Goal: Task Accomplishment & Management: Use online tool/utility

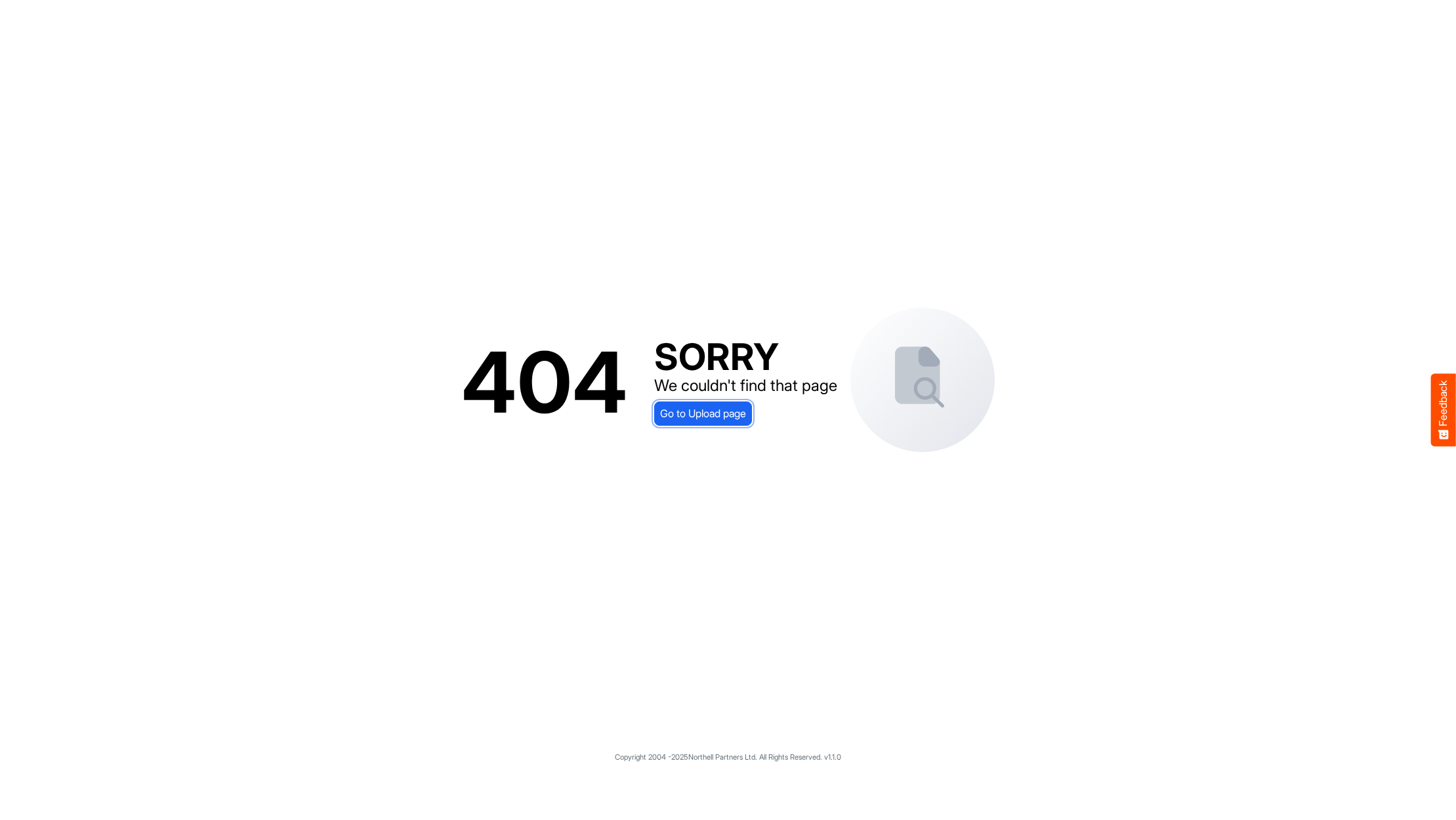
click at [734, 409] on span "Go to Upload page" at bounding box center [703, 413] width 86 height 17
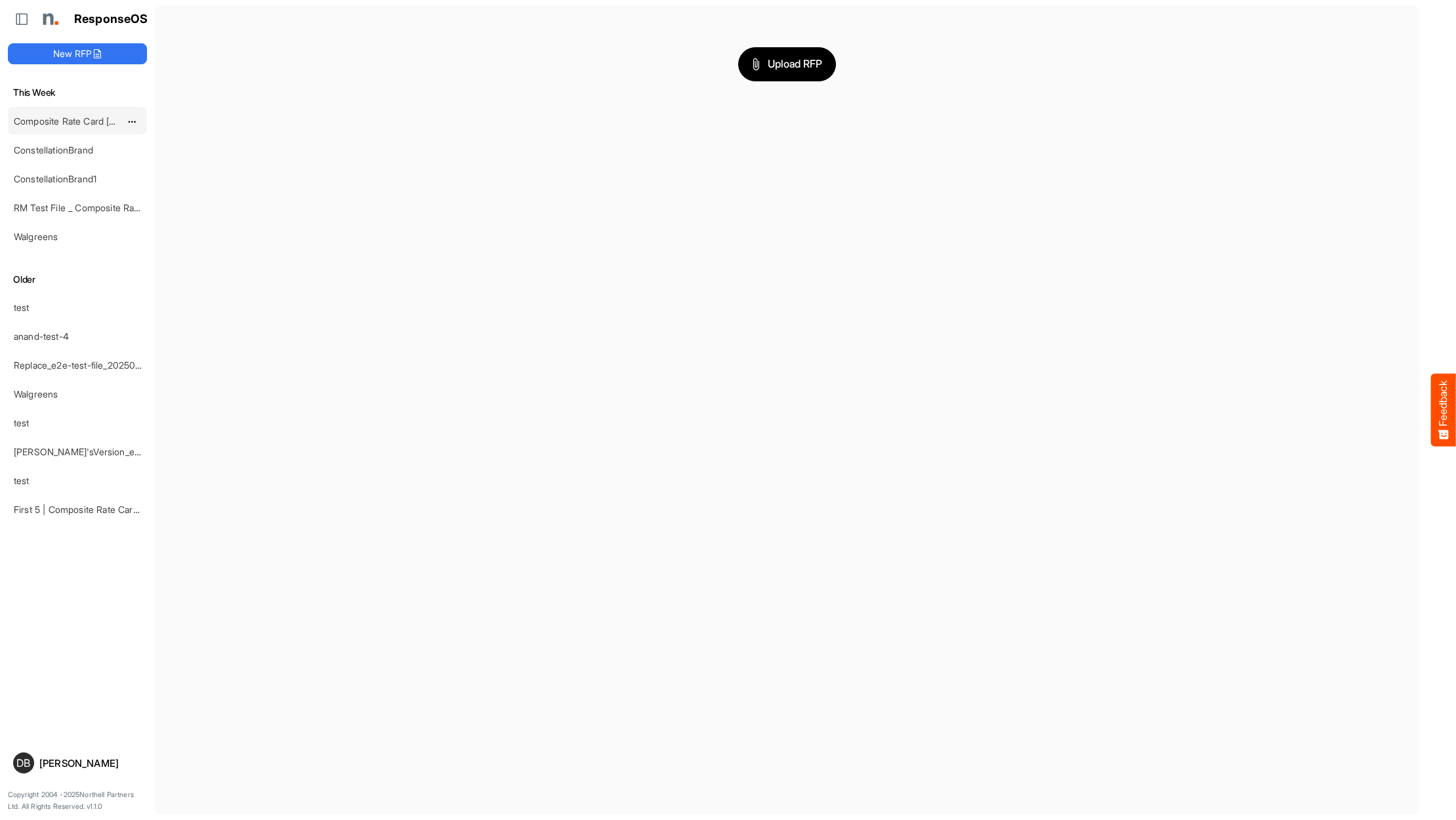
click at [74, 121] on link "Composite Rate Card [DATE]" at bounding box center [74, 121] width 121 height 11
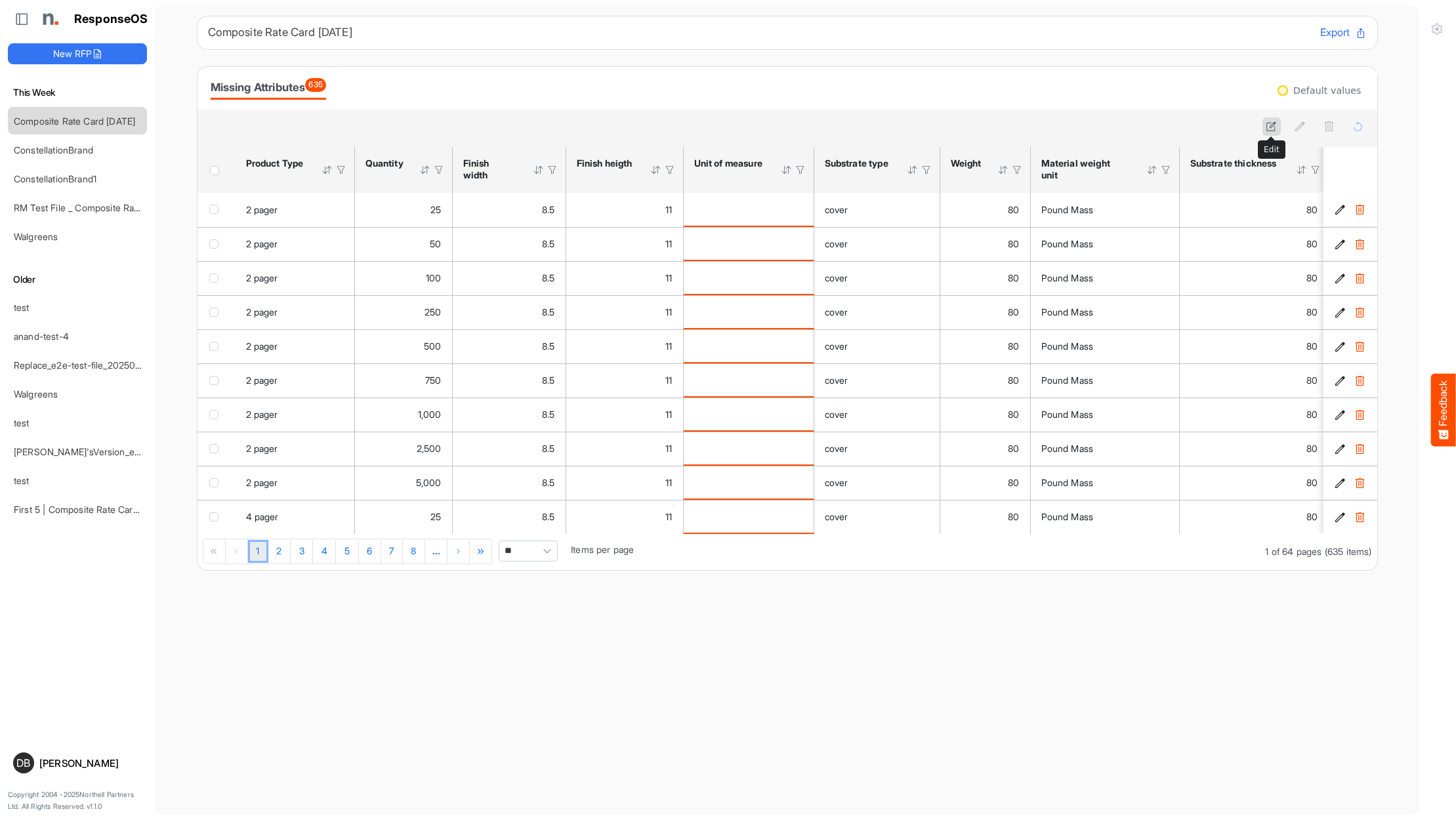
click at [1276, 125] on icon at bounding box center [1271, 126] width 11 height 11
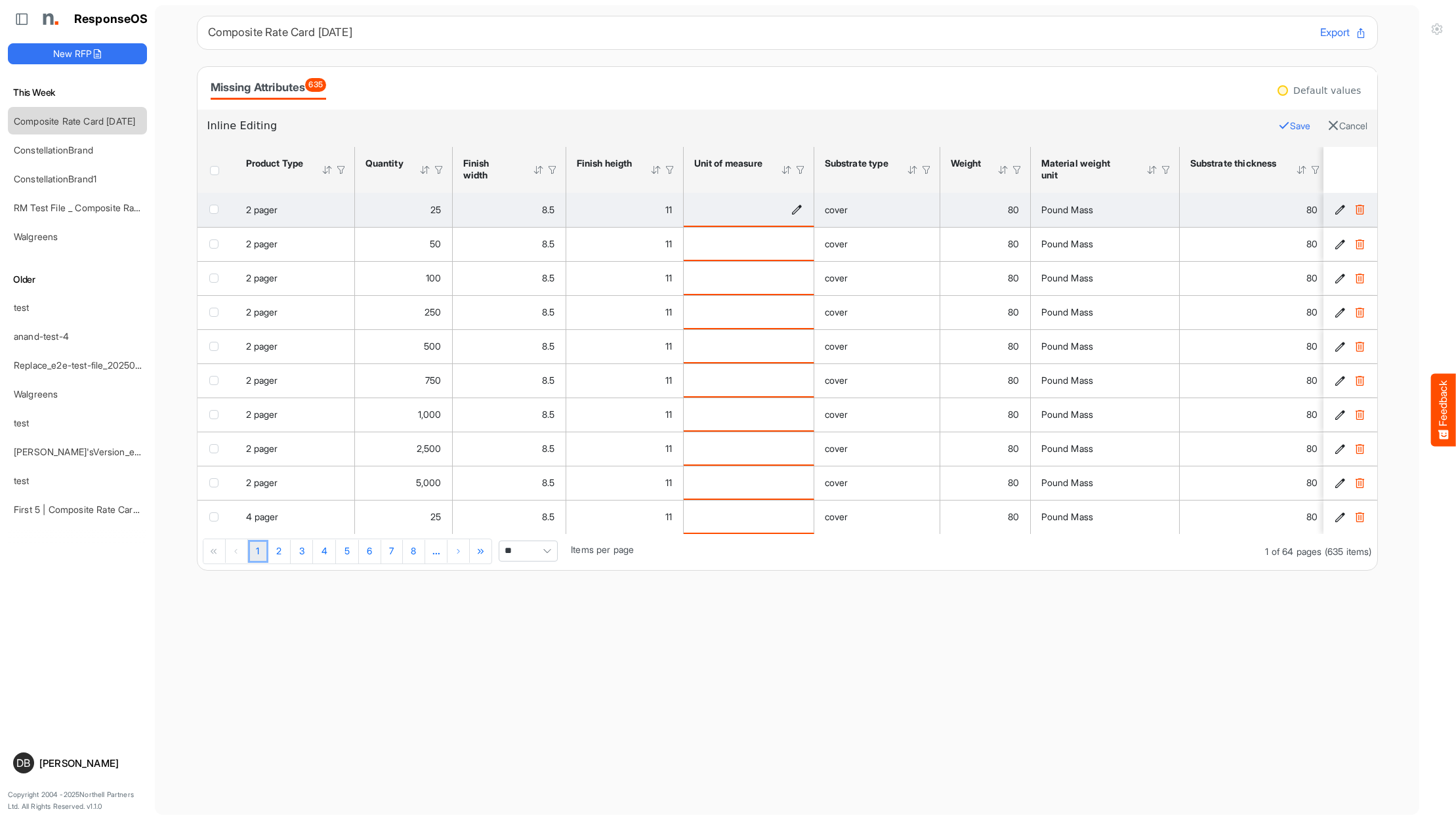
click at [798, 207] on icon "is template cell Column Header httpsnorthellcomontologiesmapping-rulesmeasureme…" at bounding box center [797, 209] width 11 height 11
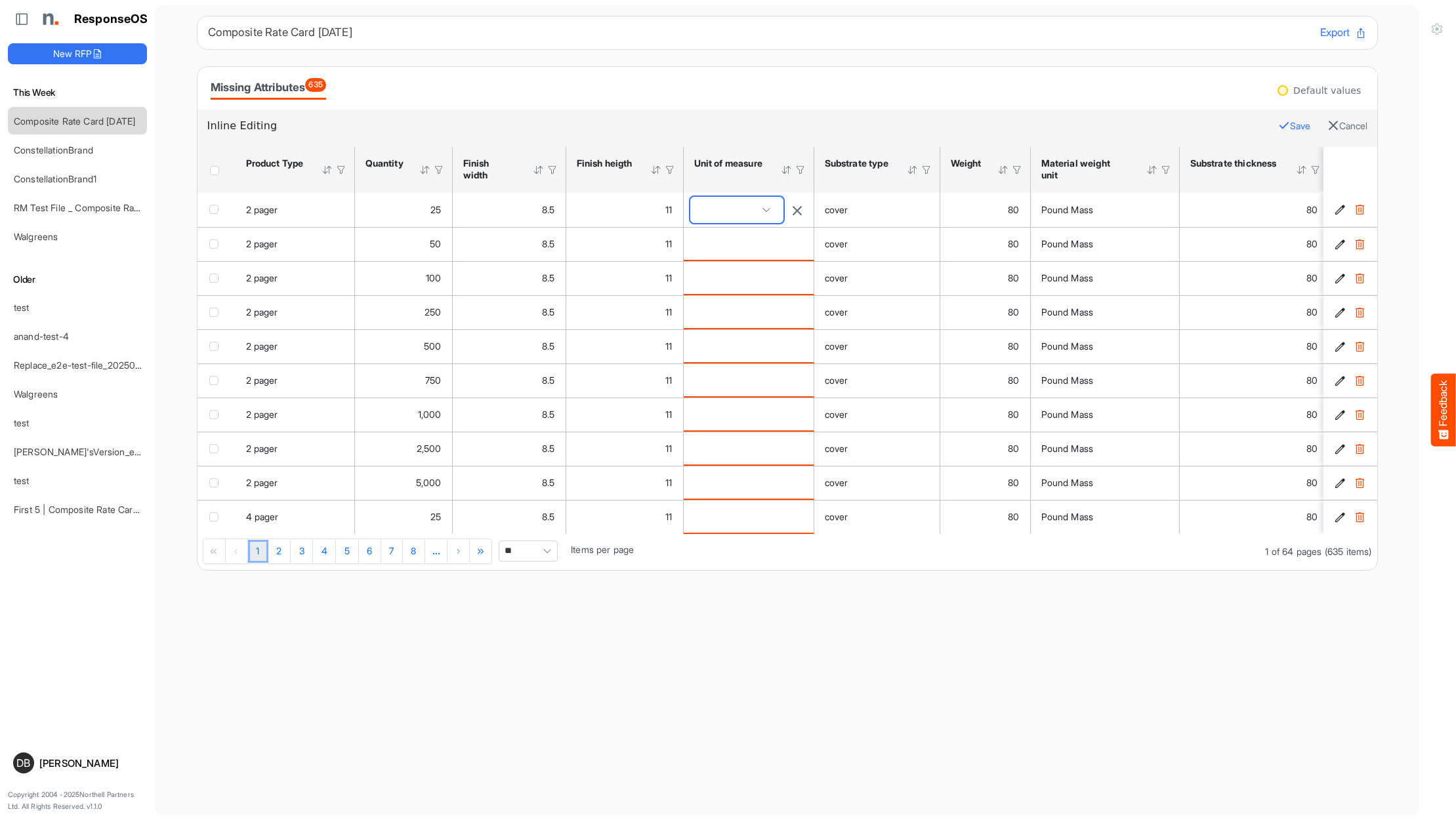
click at [769, 212] on span at bounding box center [736, 210] width 93 height 26
click at [747, 119] on h6 "Inline Editing" at bounding box center [738, 126] width 1061 height 17
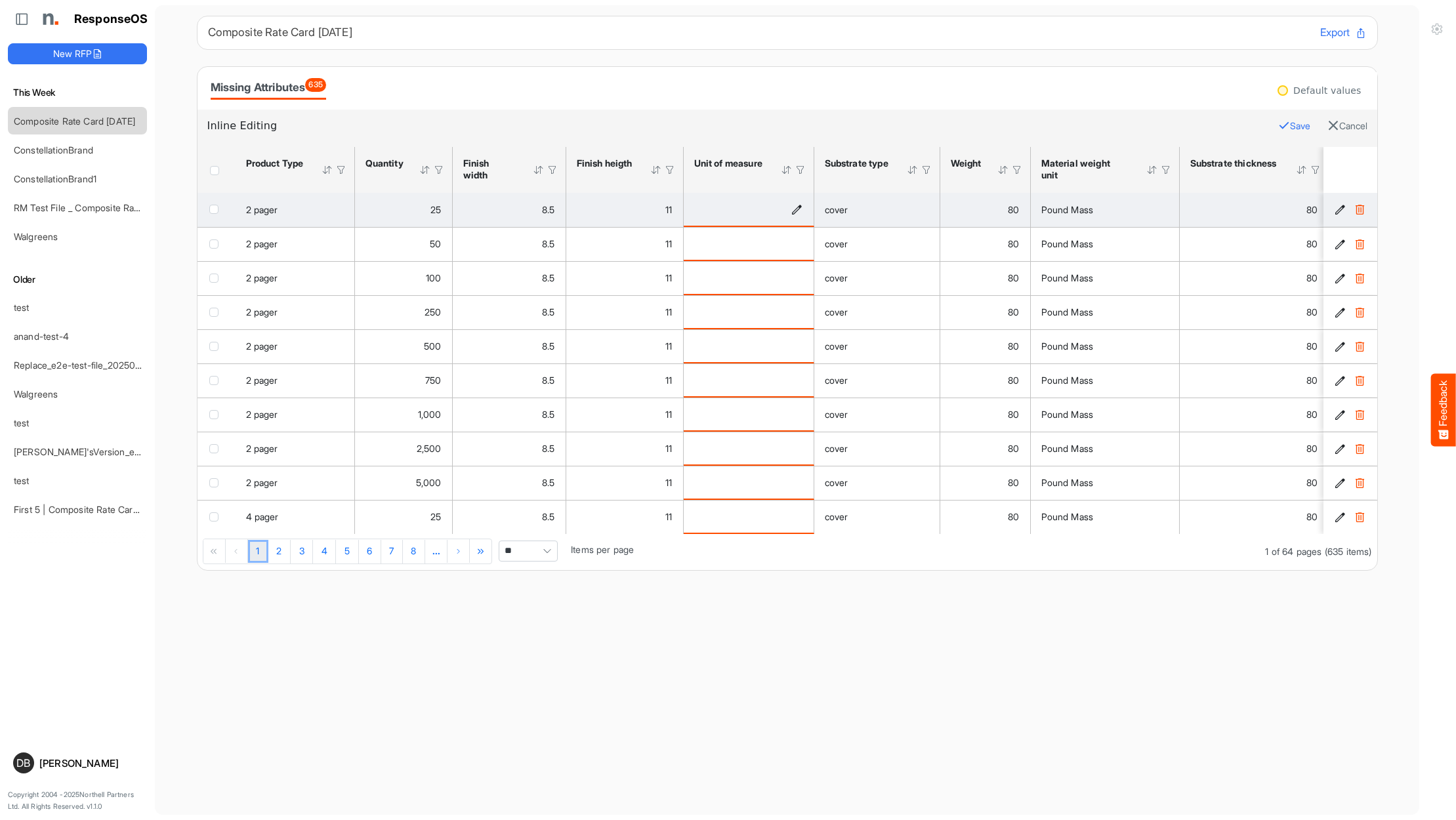
click at [798, 206] on icon "is template cell Column Header httpsnorthellcomontologiesmapping-rulesmeasureme…" at bounding box center [797, 209] width 11 height 11
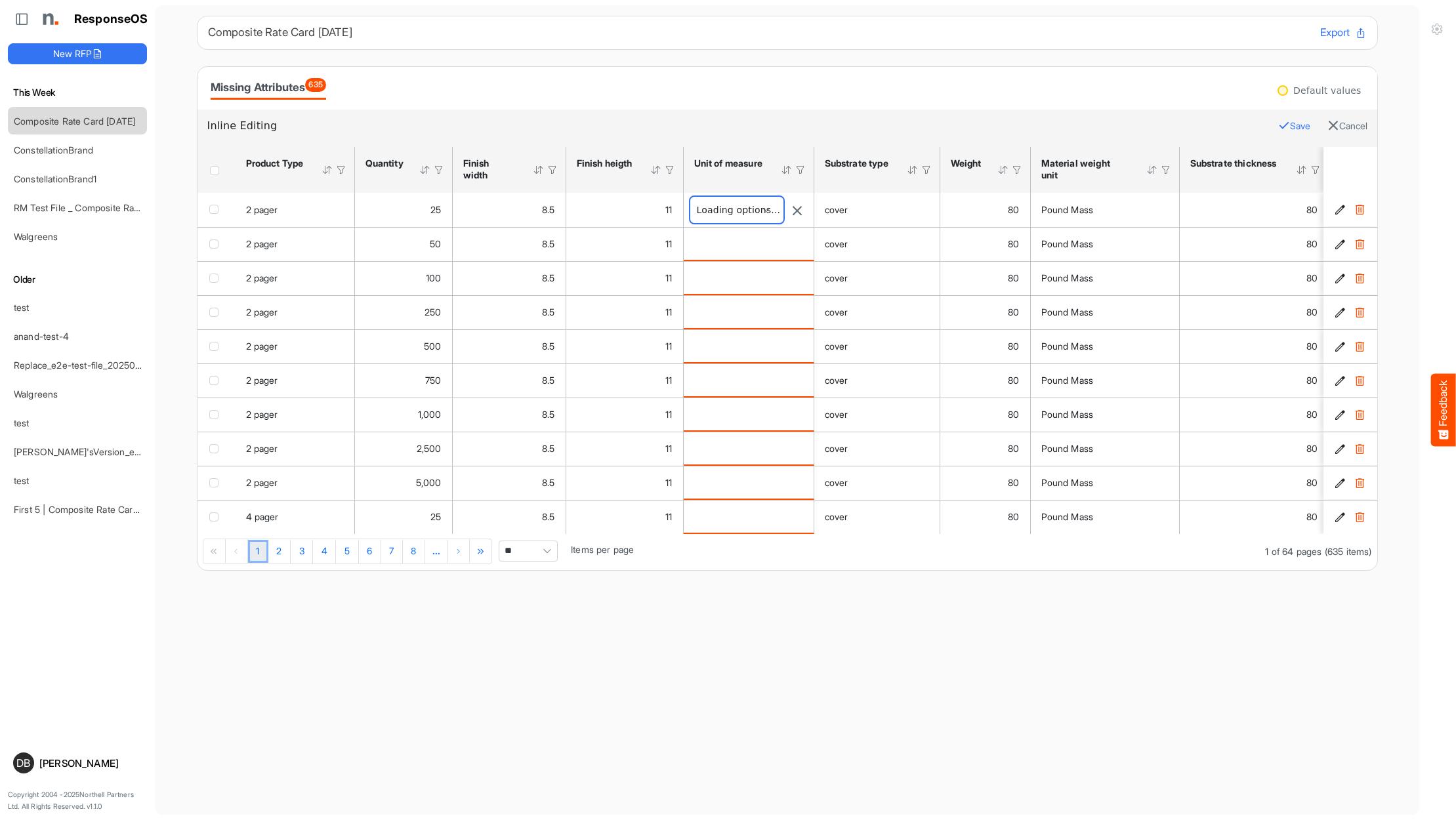
click at [772, 206] on span at bounding box center [736, 210] width 93 height 26
type input "****"
click at [761, 283] on li "Inch" at bounding box center [736, 287] width 92 height 20
type input "****"
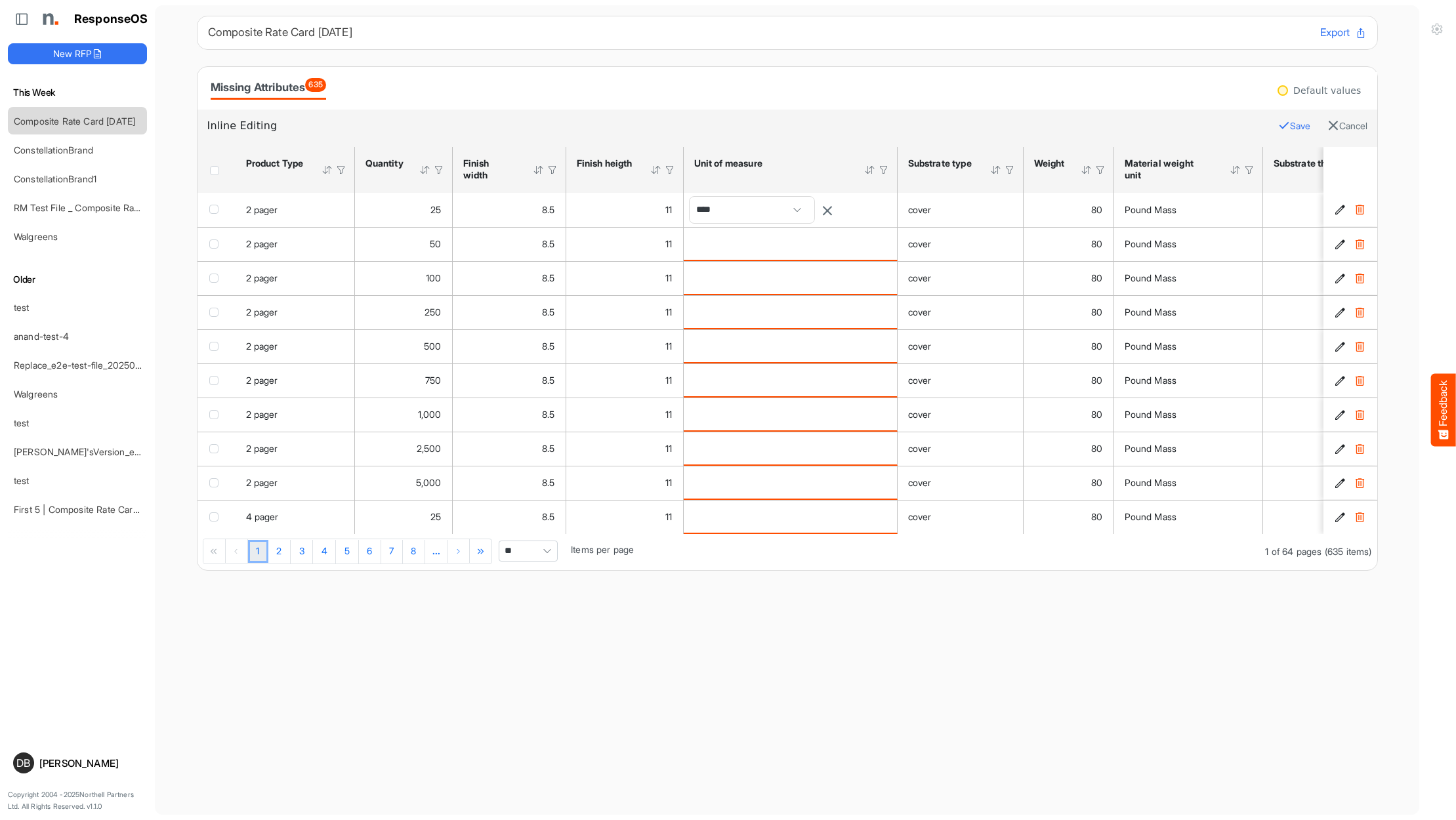
click at [873, 106] on div "Missing Attributes 635" at bounding box center [787, 88] width 1180 height 43
click at [1289, 124] on button "Save" at bounding box center [1294, 126] width 32 height 17
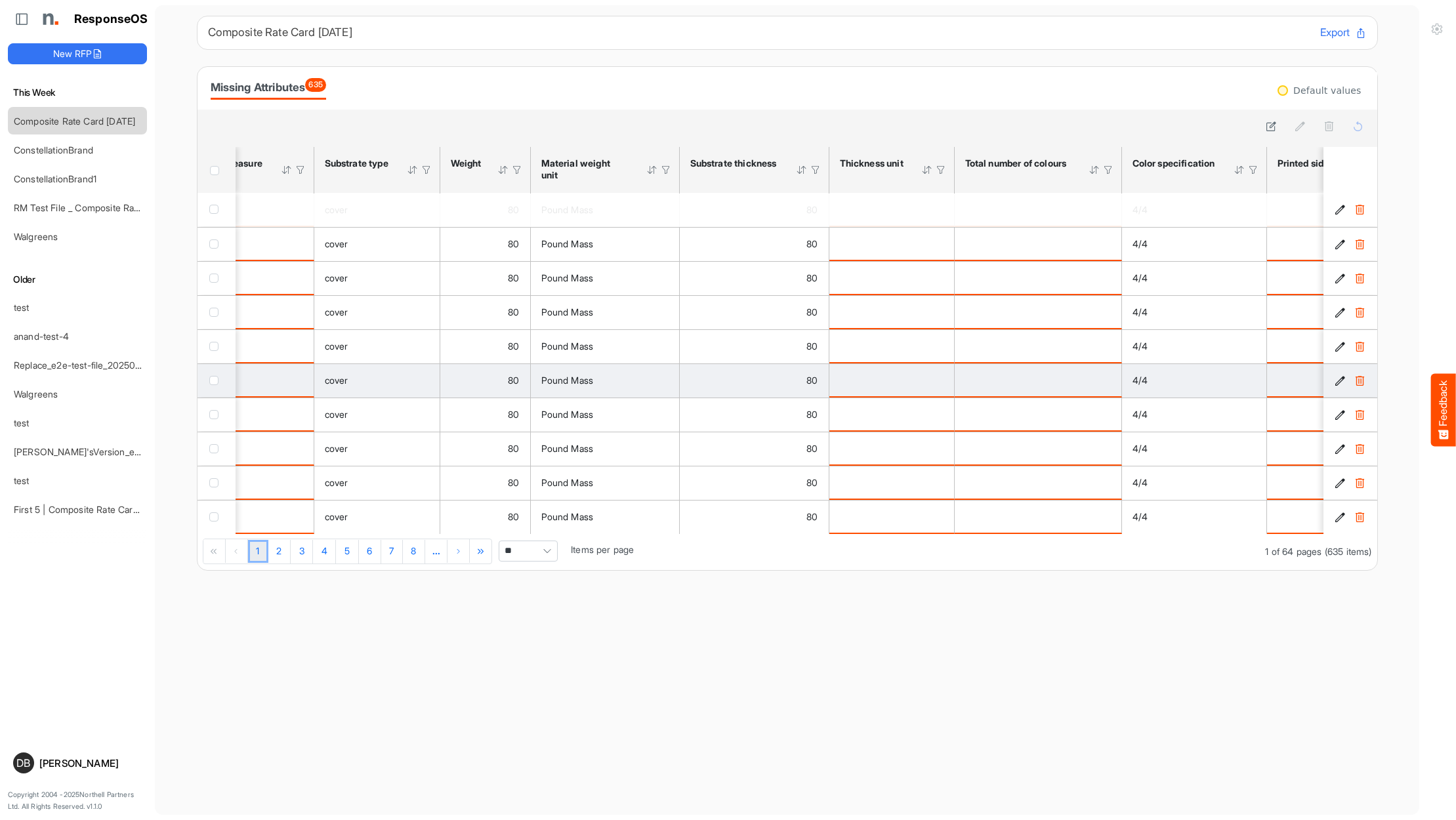
scroll to position [0, 502]
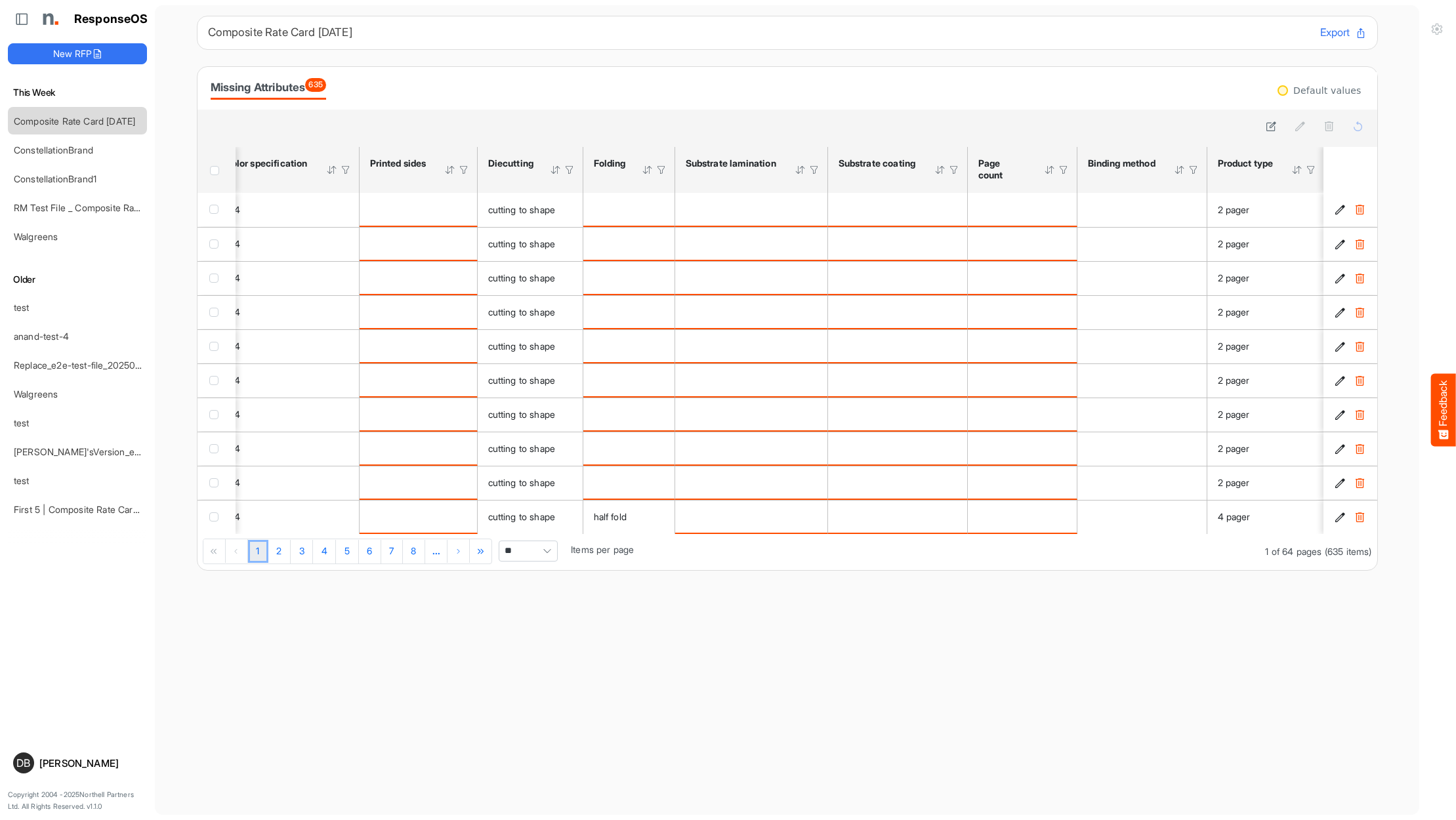
scroll to position [0, 1341]
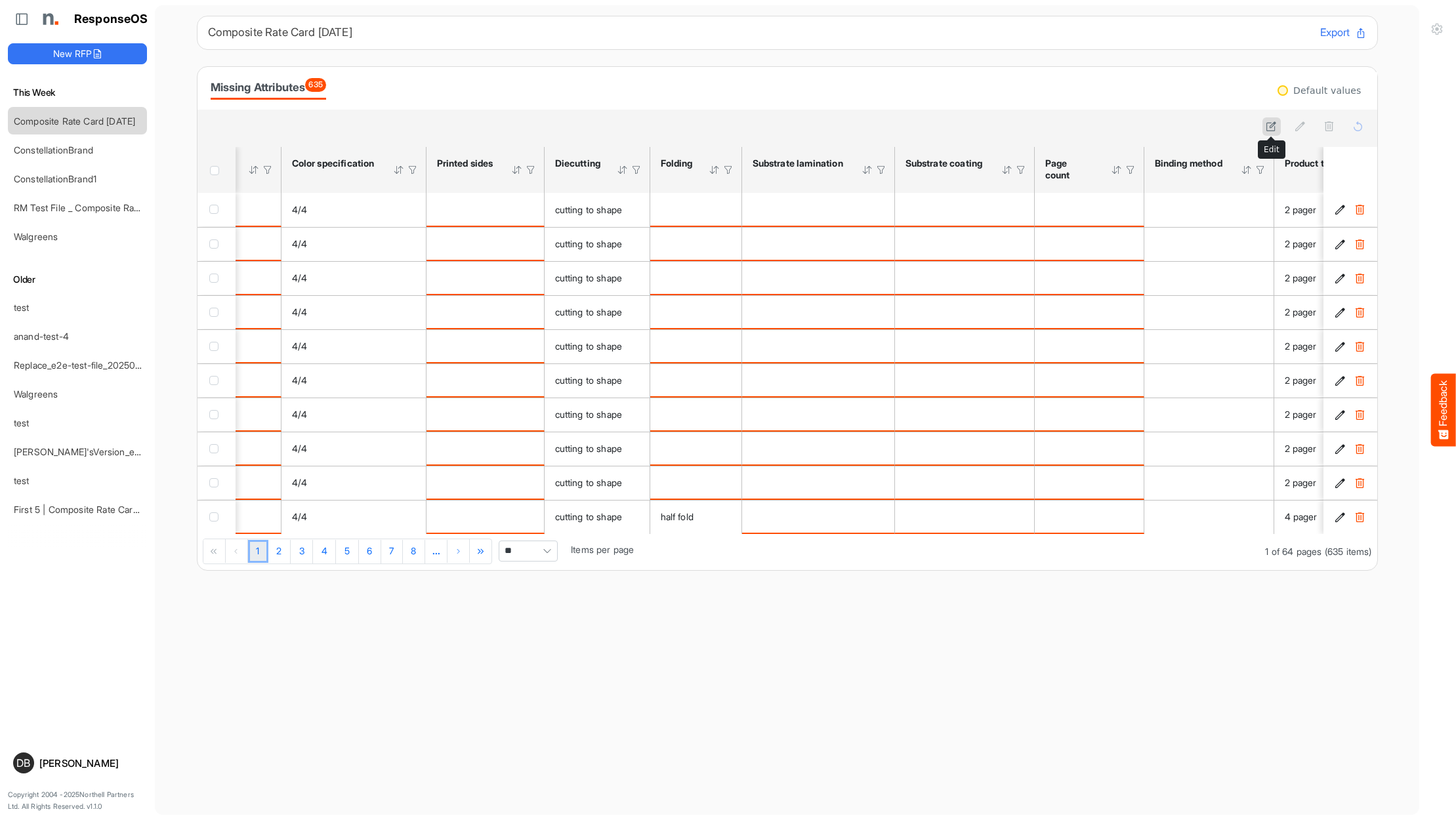
click at [1271, 125] on icon at bounding box center [1271, 126] width 11 height 11
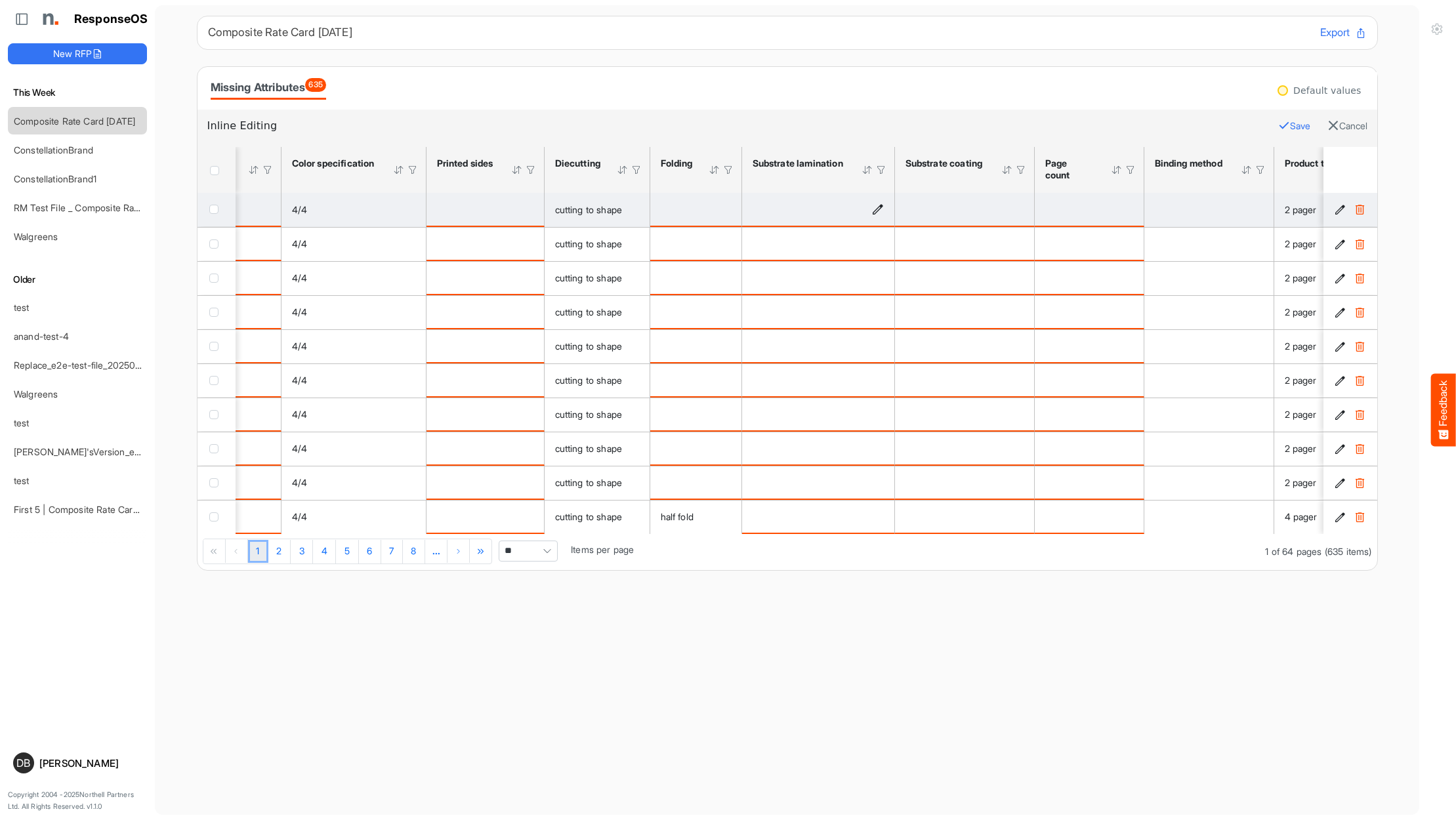
click at [855, 211] on div "is template cell Column Header httpsnorthellcomontologiesmapping-rulesmanufactu…" at bounding box center [818, 209] width 132 height 15
click at [883, 211] on icon "is template cell Column Header httpsnorthellcomontologiesmapping-rulesmanufactu…" at bounding box center [878, 209] width 11 height 11
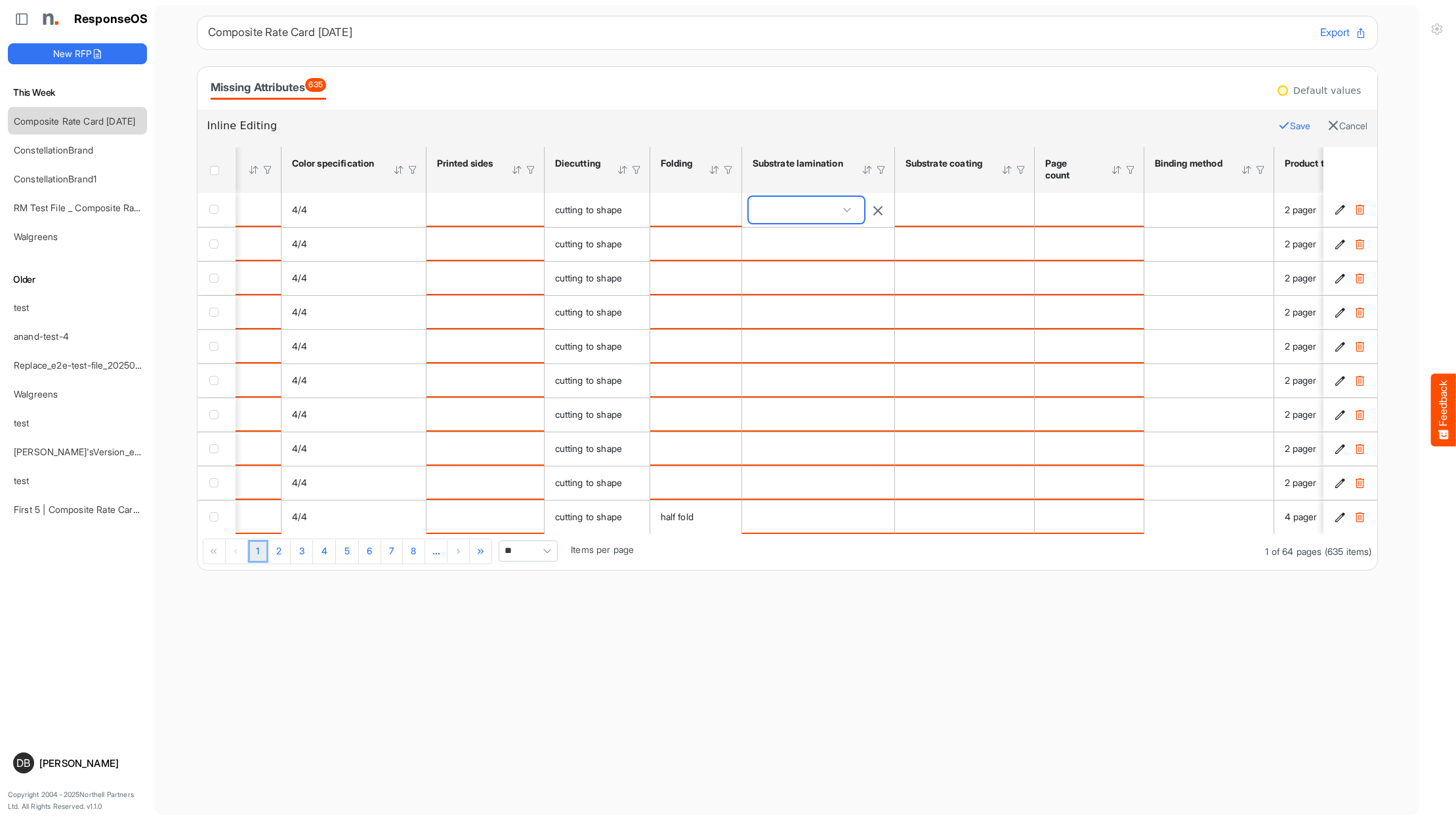
click at [849, 213] on span at bounding box center [847, 209] width 20 height 20
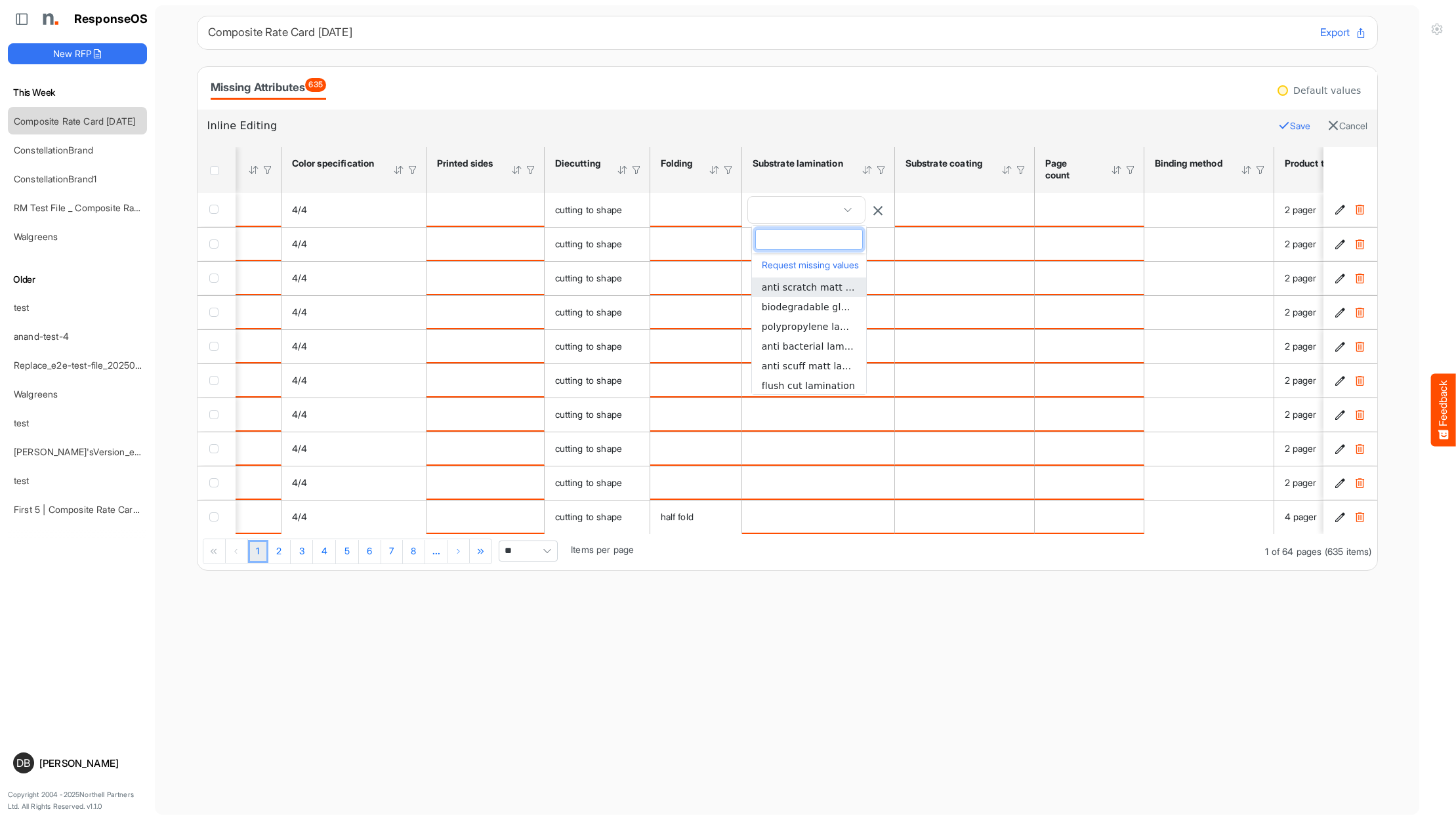
scroll to position [0, 0]
click at [914, 82] on div "Missing Attributes 635" at bounding box center [788, 87] width 1154 height 23
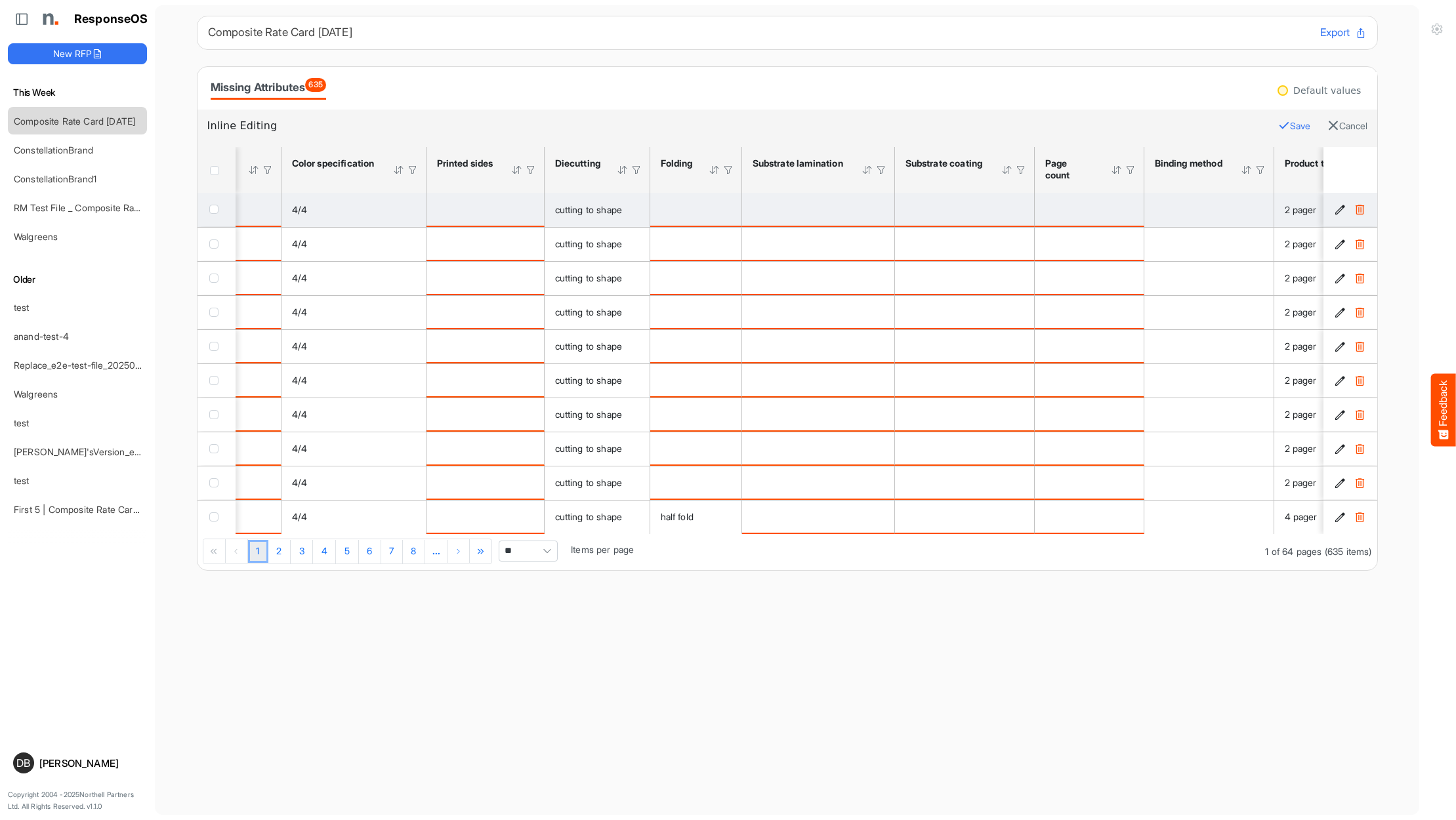
click at [1336, 209] on icon "d05d08a8-73e4-49b3-b27a-1ece2446714c is template cell Column Header" at bounding box center [1340, 209] width 11 height 11
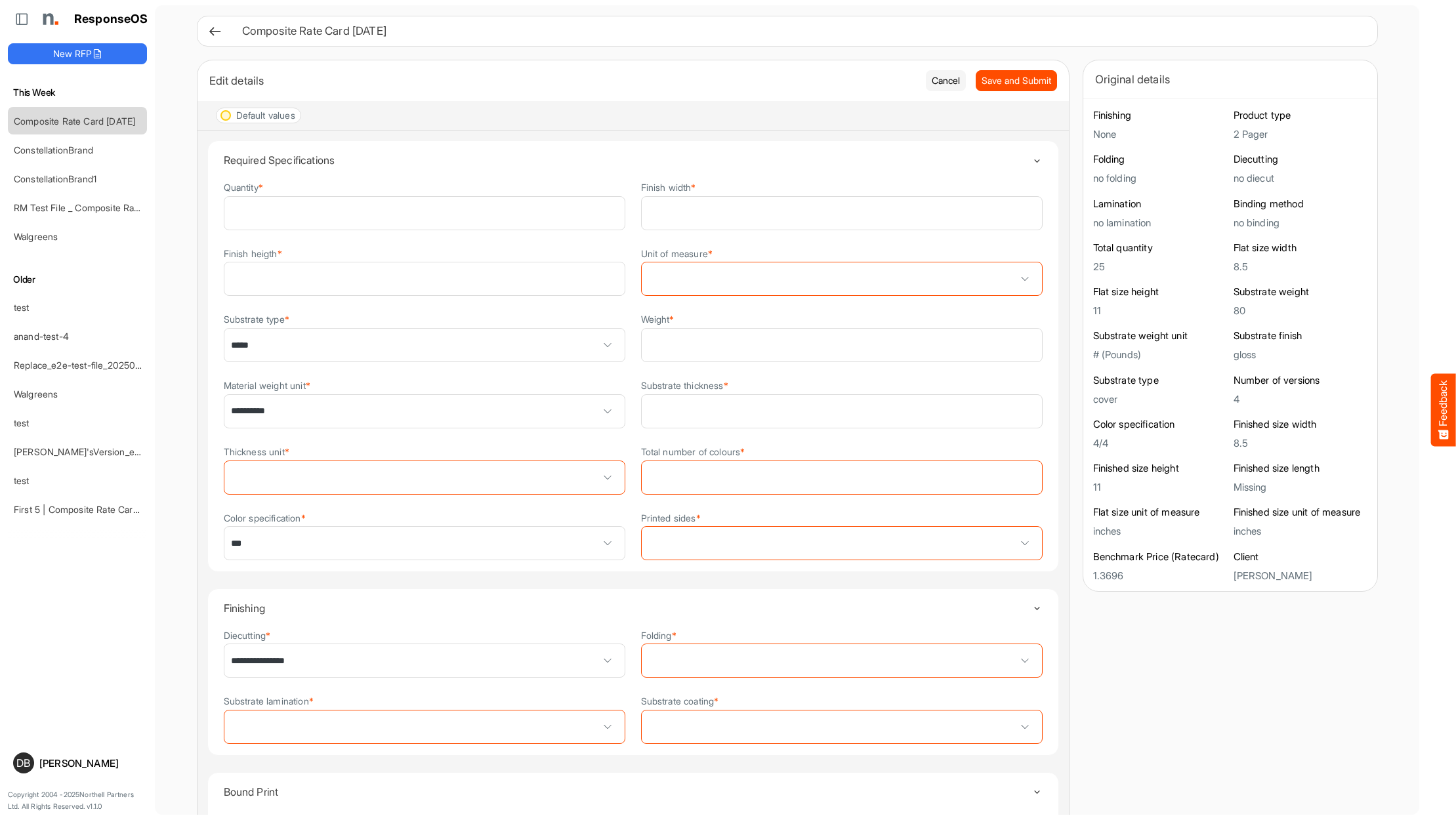
click at [928, 260] on div "Unit of measure *" at bounding box center [842, 271] width 401 height 51
click at [929, 276] on span at bounding box center [842, 278] width 401 height 33
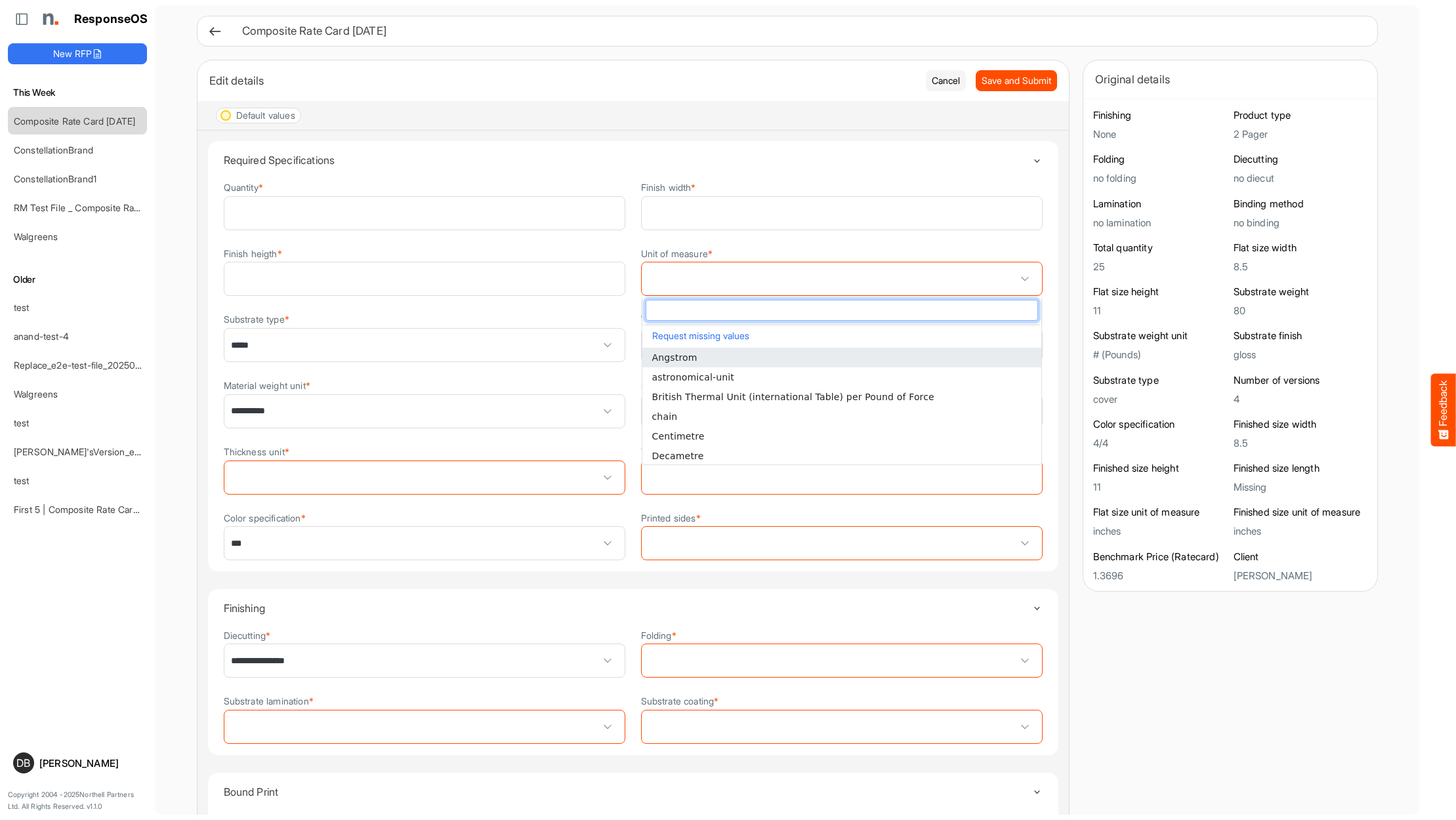
scroll to position [0, 1]
click at [813, 362] on li "Angstrom" at bounding box center [842, 357] width 399 height 20
type input "********"
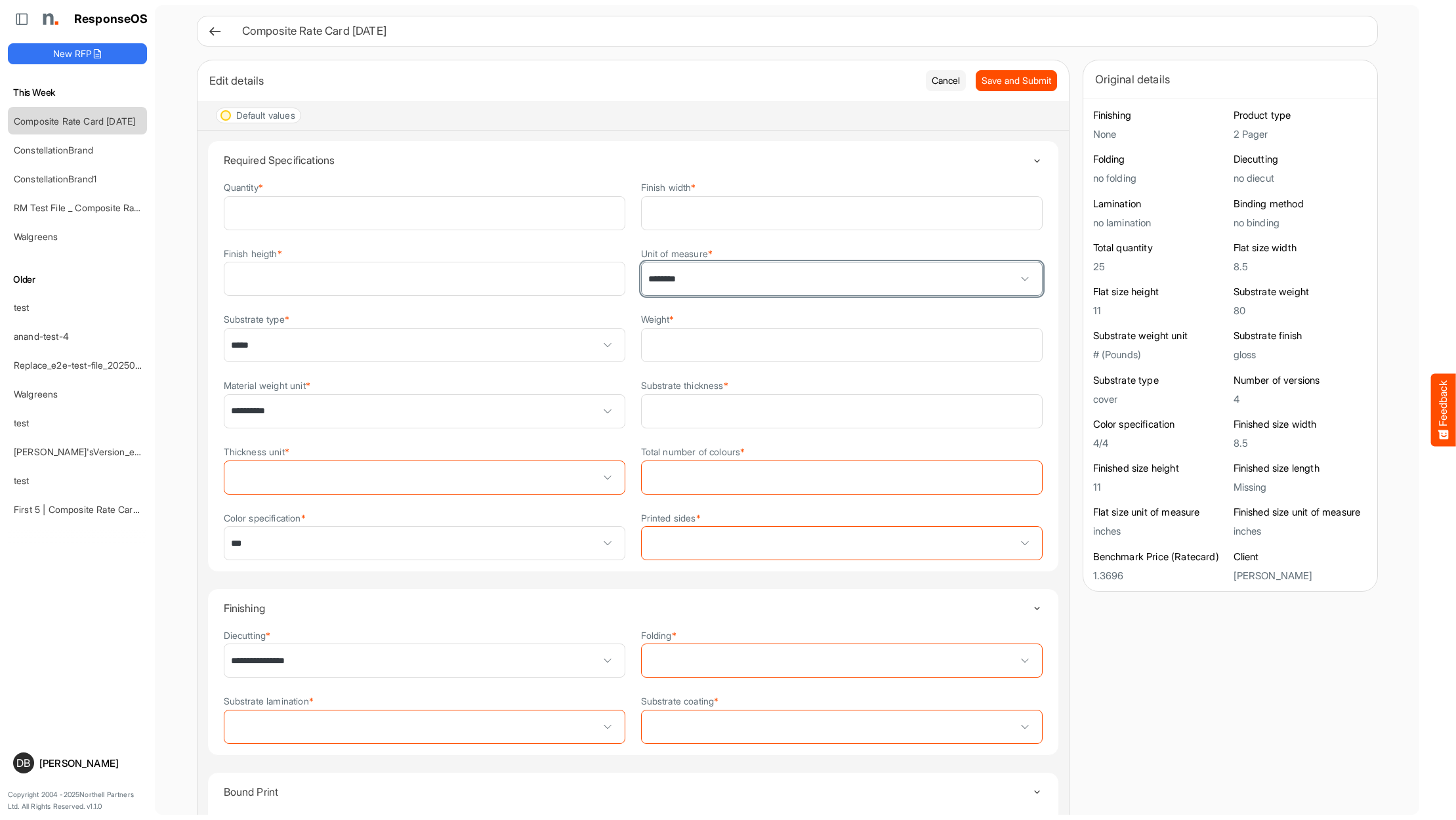
scroll to position [0, 0]
click at [1036, 75] on span "Save and Submit" at bounding box center [1016, 81] width 70 height 15
click at [1033, 82] on span "Save and Submit" at bounding box center [1016, 81] width 70 height 15
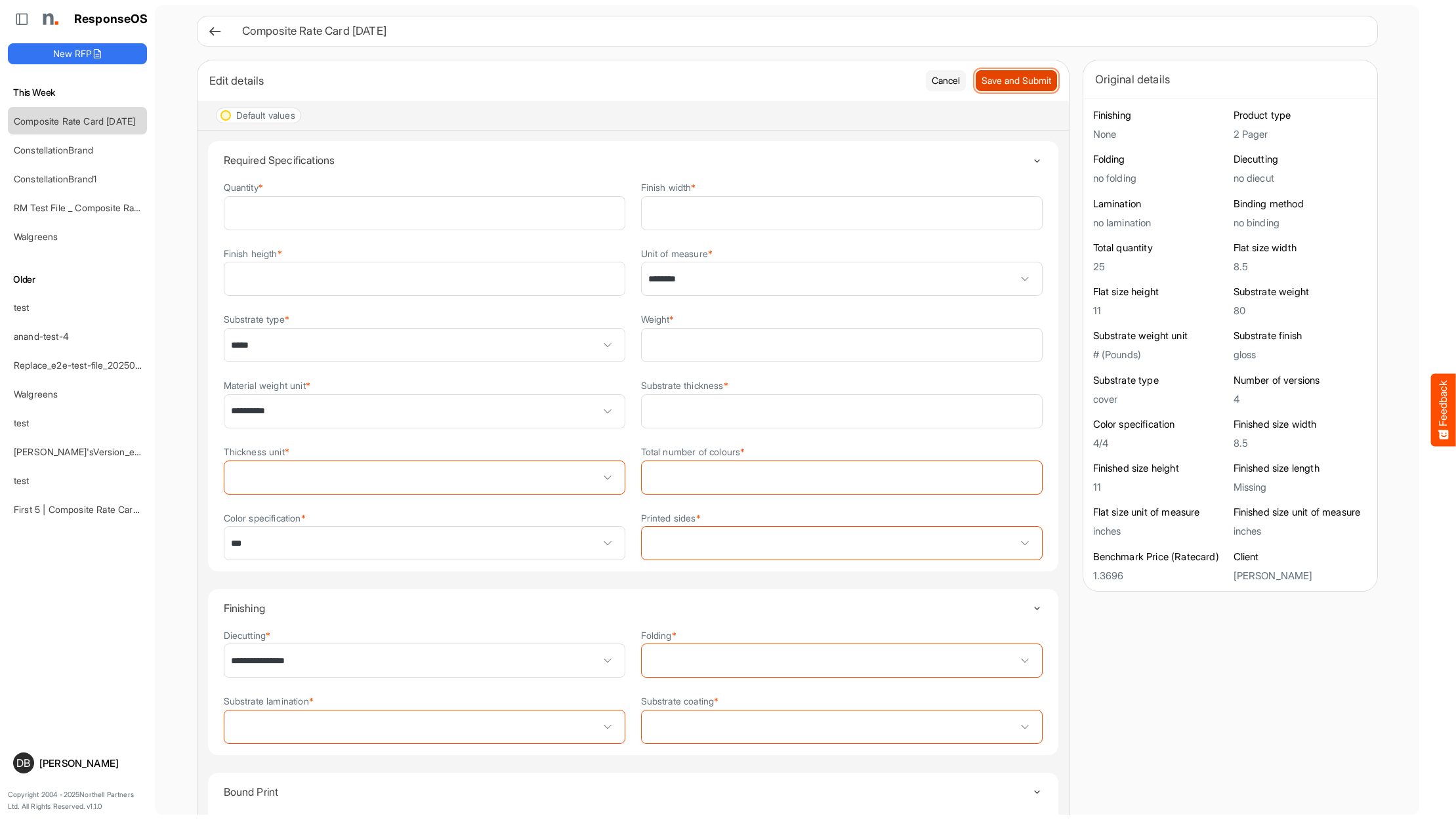
click at [1033, 82] on span "Save and Submit" at bounding box center [1016, 81] width 70 height 15
click at [609, 487] on span at bounding box center [424, 478] width 401 height 33
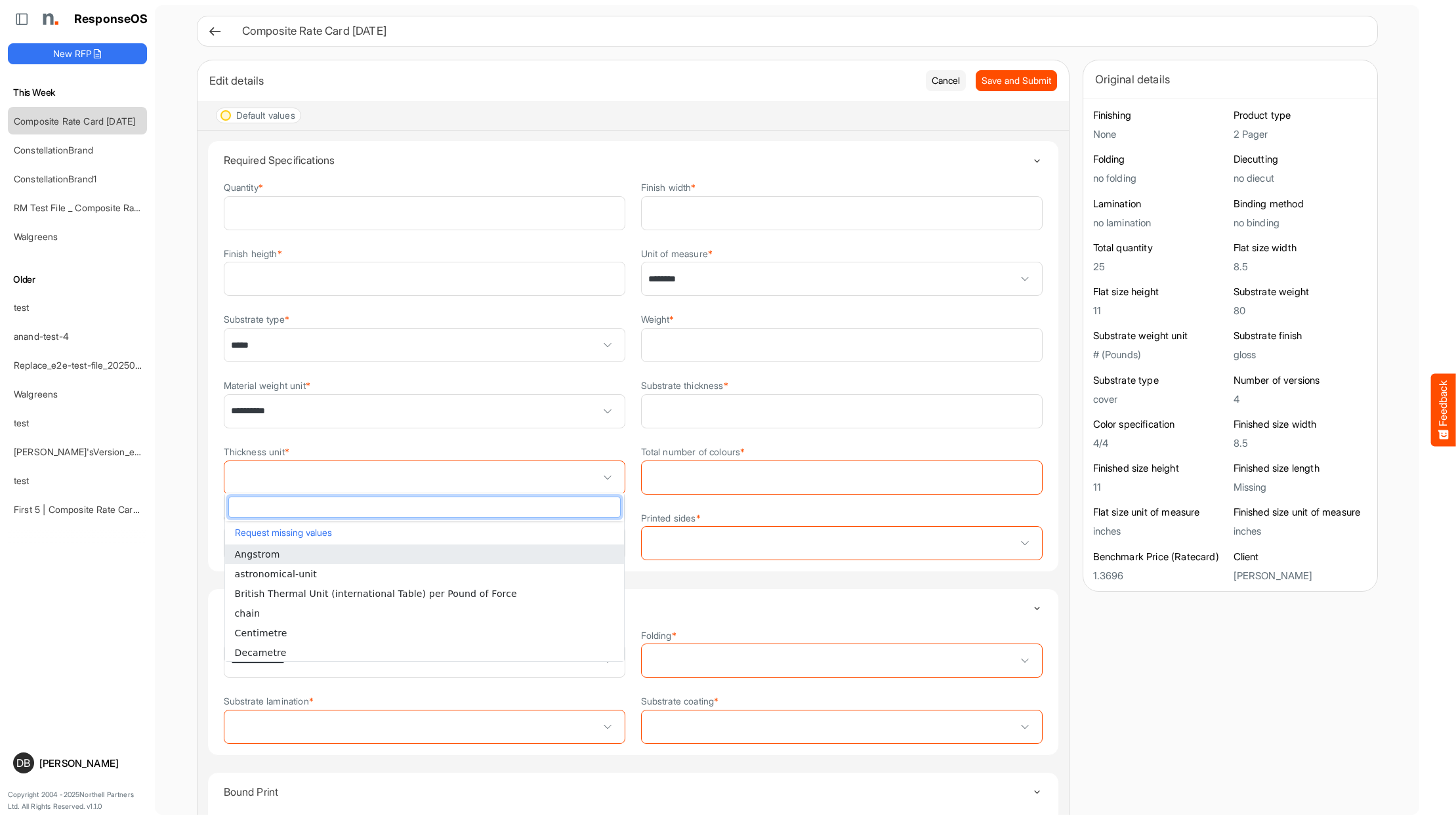
click at [563, 558] on li "Angstrom" at bounding box center [424, 554] width 399 height 20
type input "********"
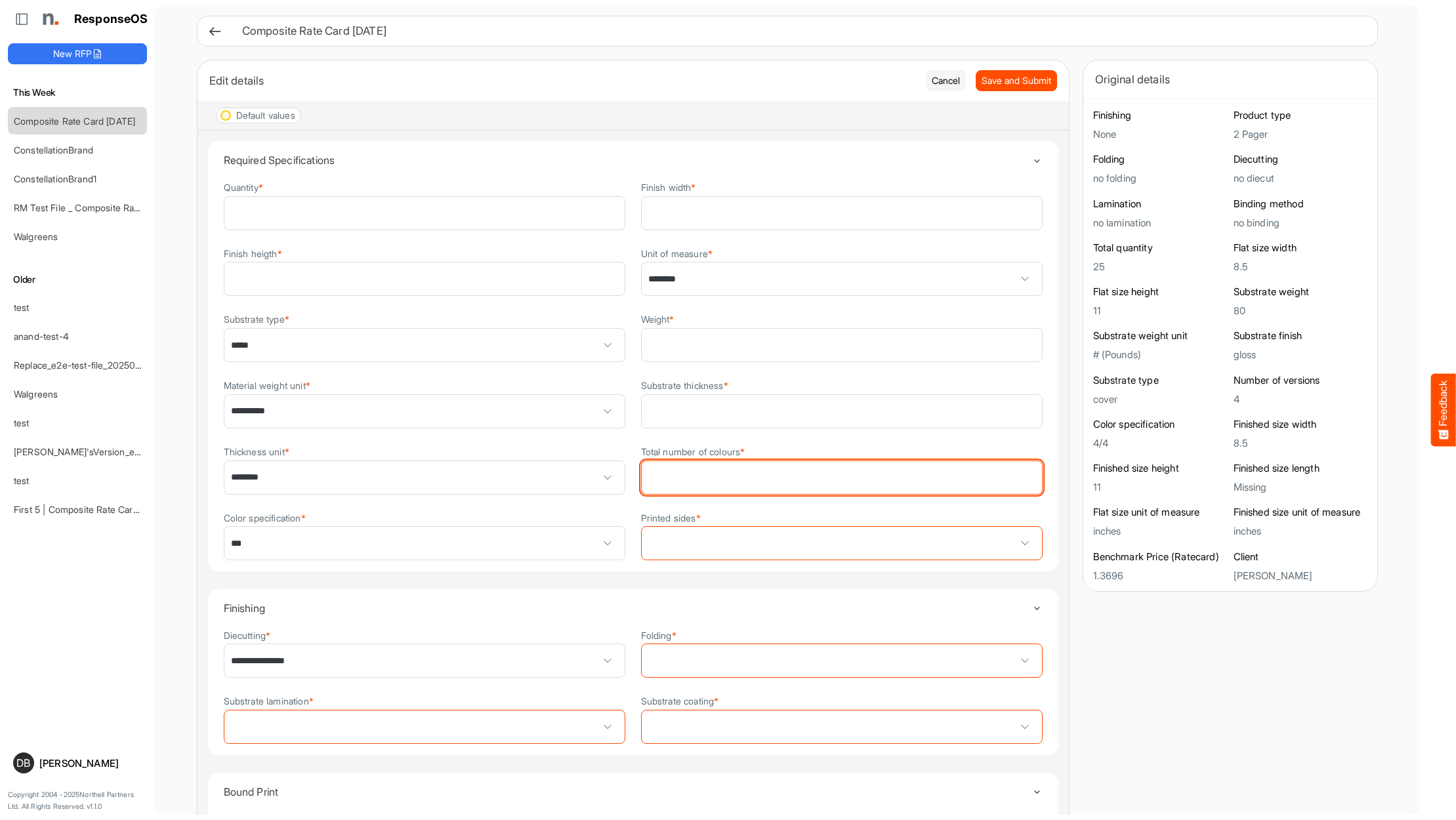
click at [738, 468] on input "Total number of colours *" at bounding box center [842, 478] width 401 height 33
click at [769, 470] on input "Total number of colours *" at bounding box center [842, 478] width 401 height 33
type input "*"
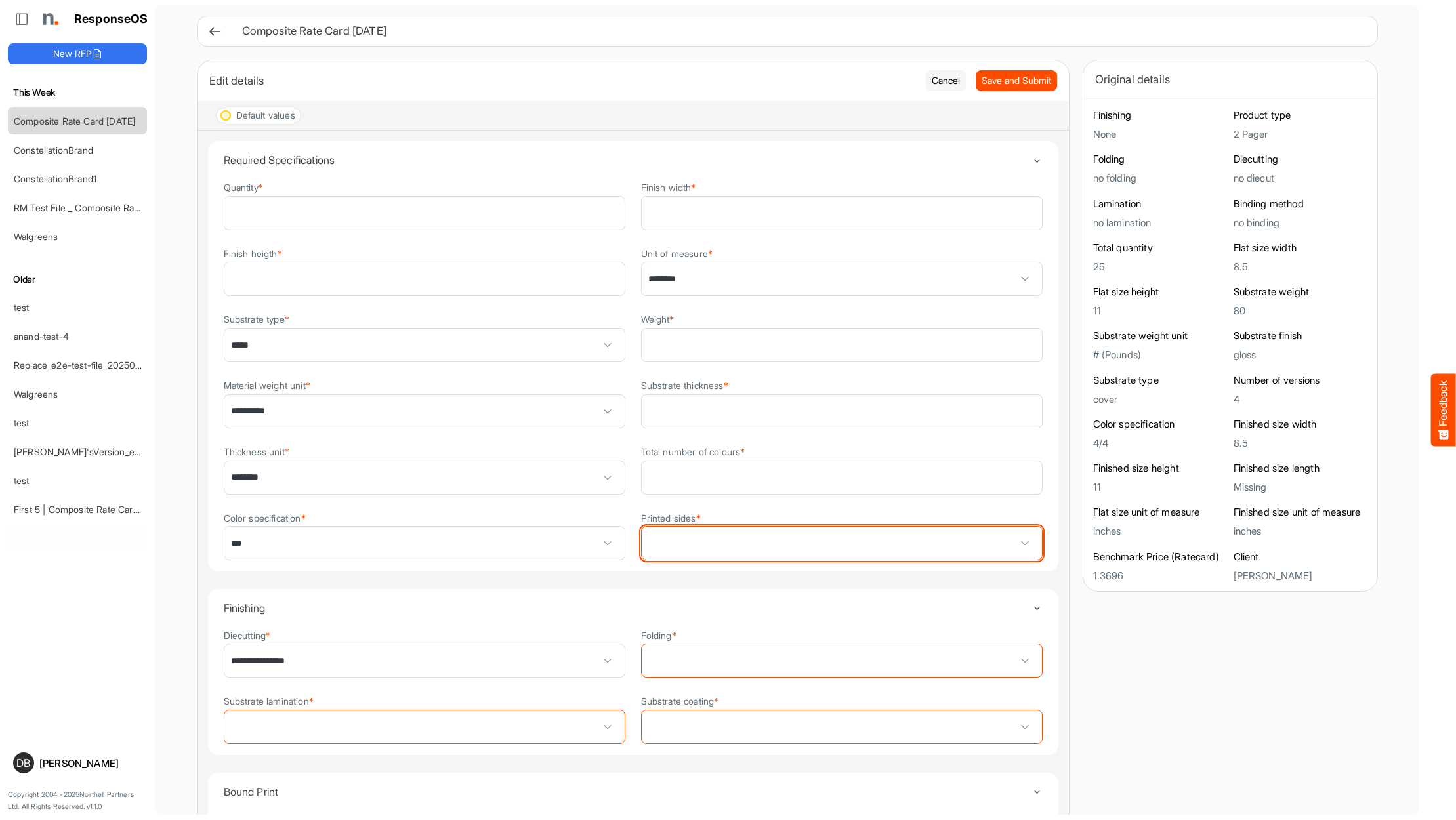
click at [808, 547] on span at bounding box center [842, 543] width 401 height 33
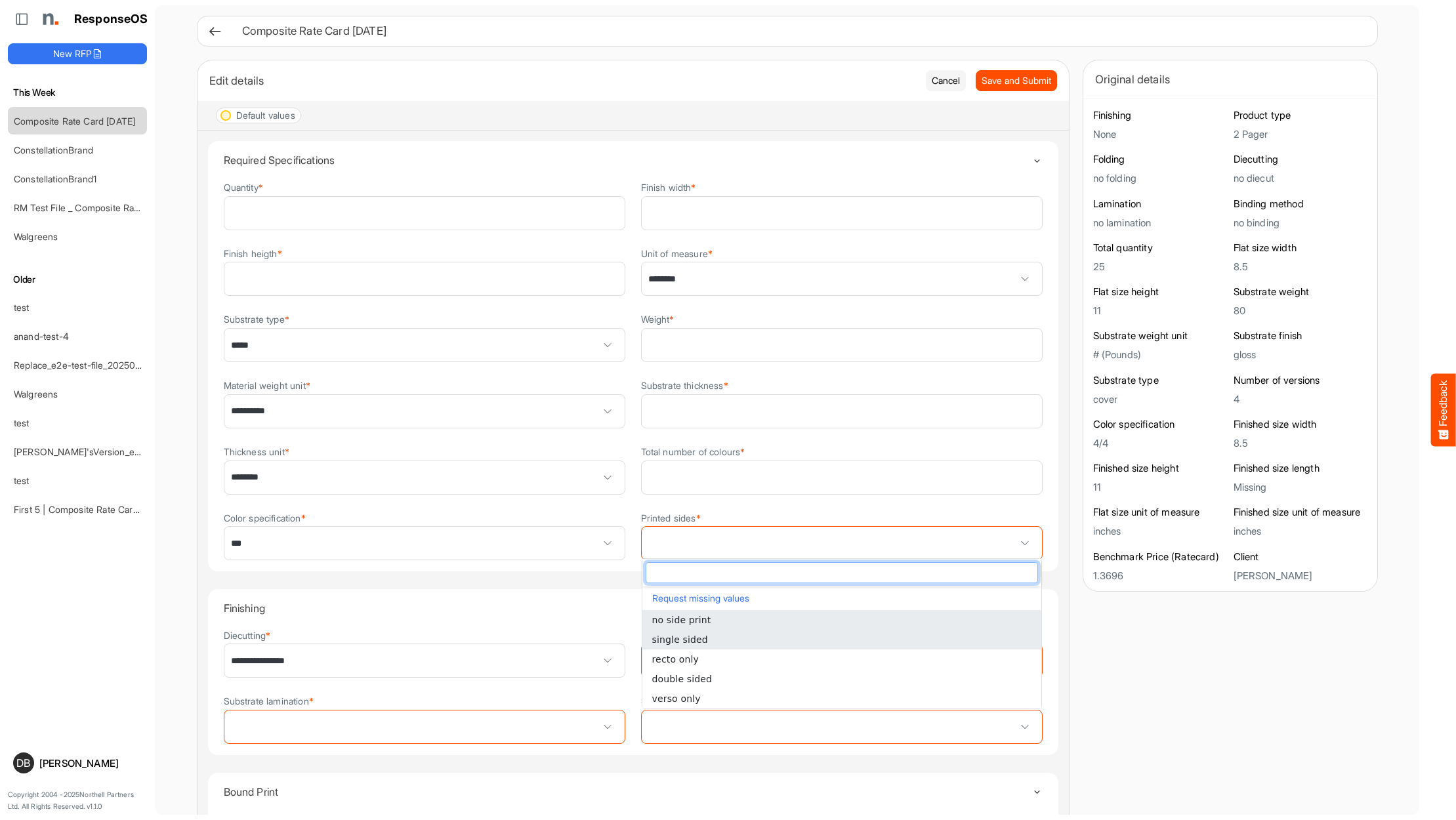
click at [776, 643] on li "single sided" at bounding box center [842, 639] width 399 height 20
type input "**********"
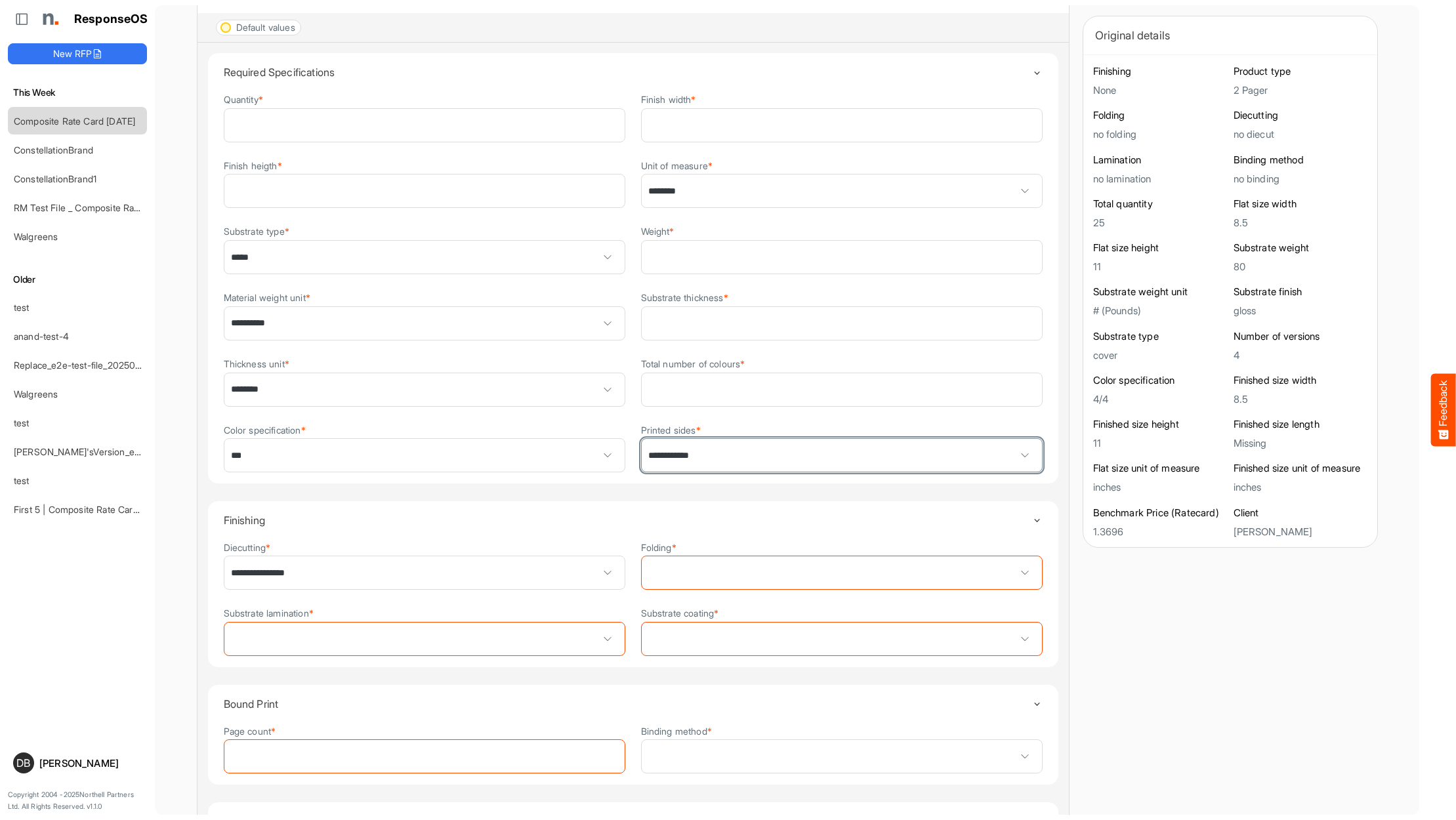
scroll to position [89, 0]
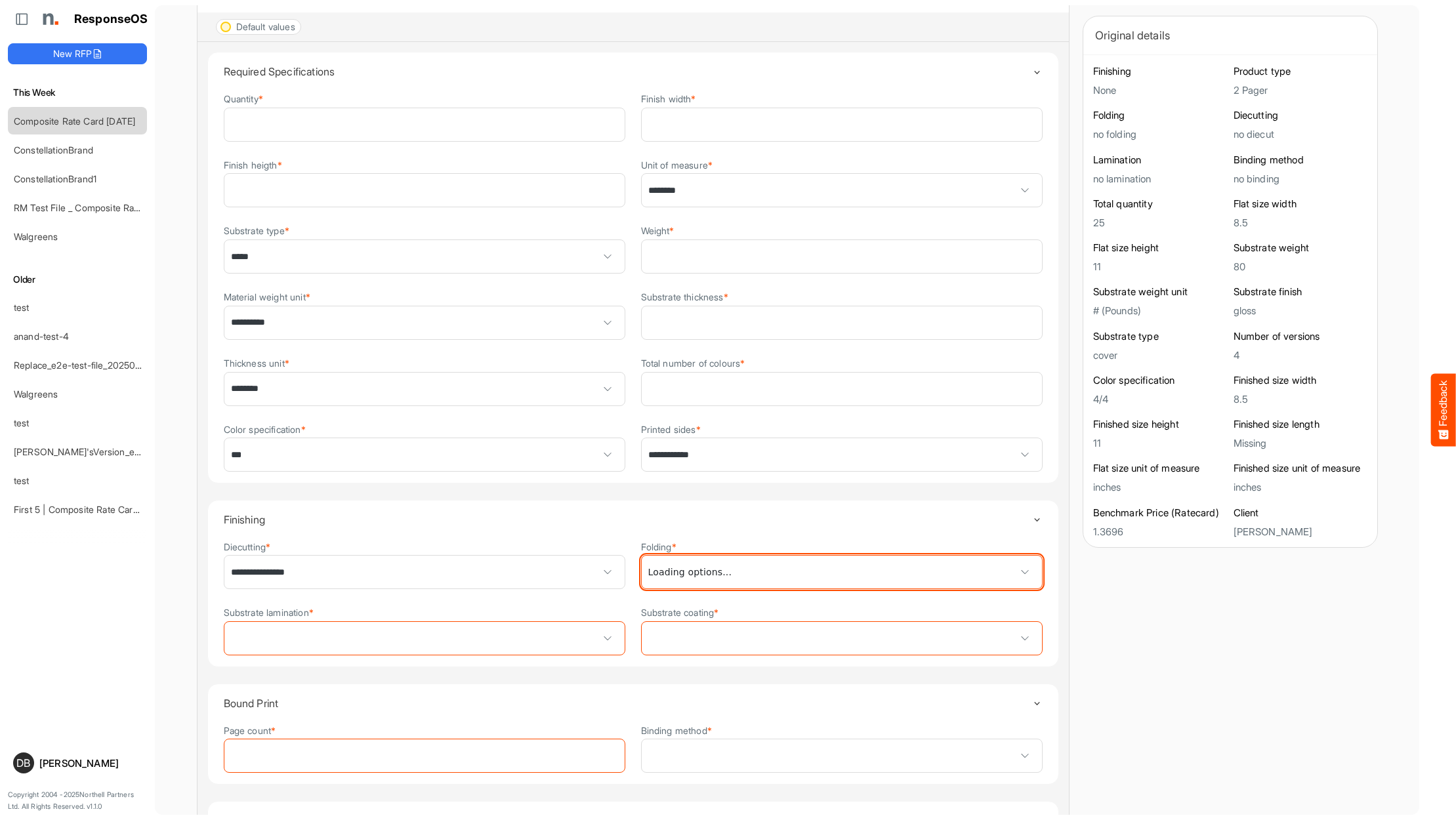
click at [792, 578] on span at bounding box center [842, 572] width 401 height 33
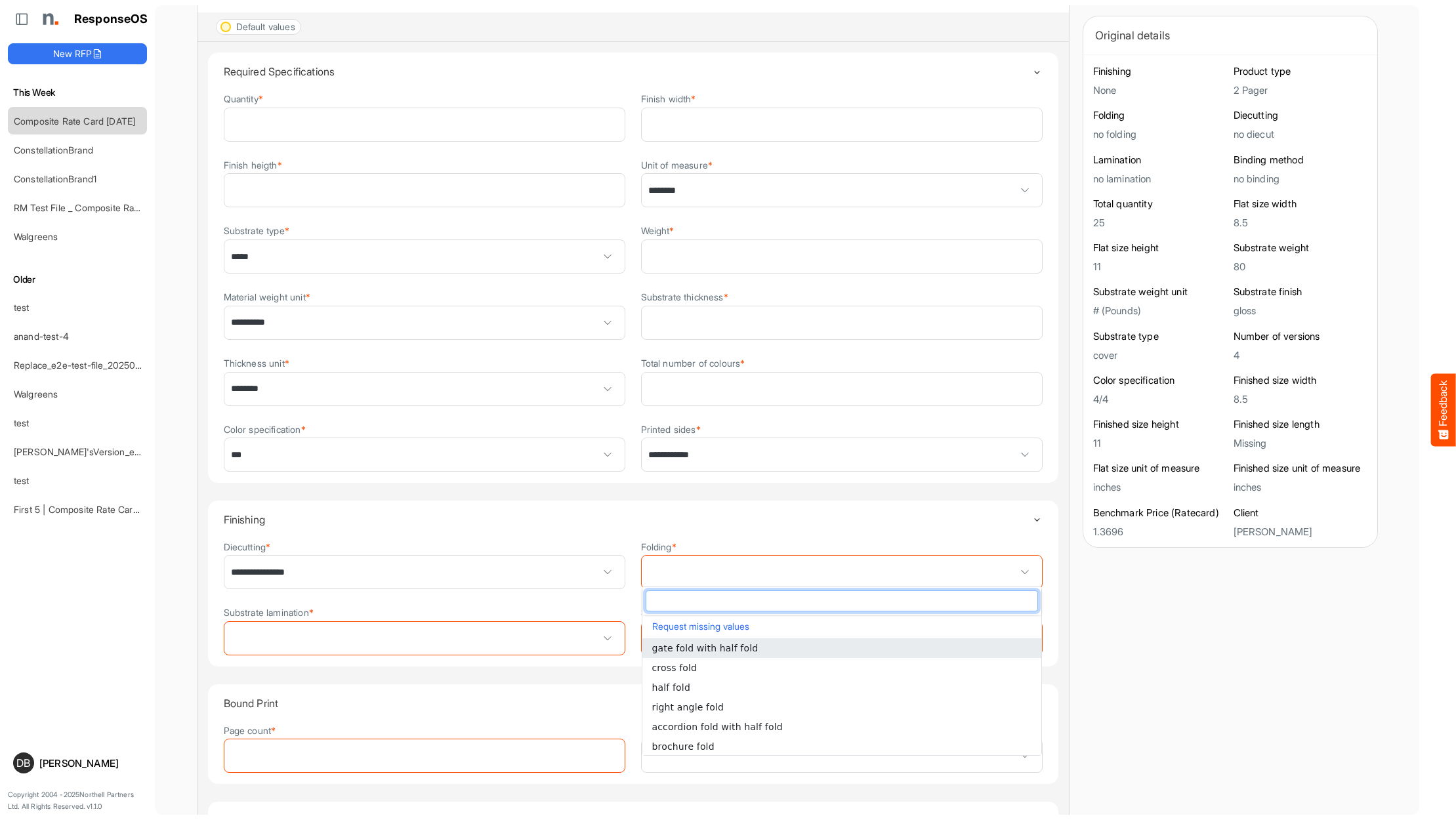
click at [764, 649] on li "gate fold with half fold" at bounding box center [842, 648] width 399 height 20
type input "**********"
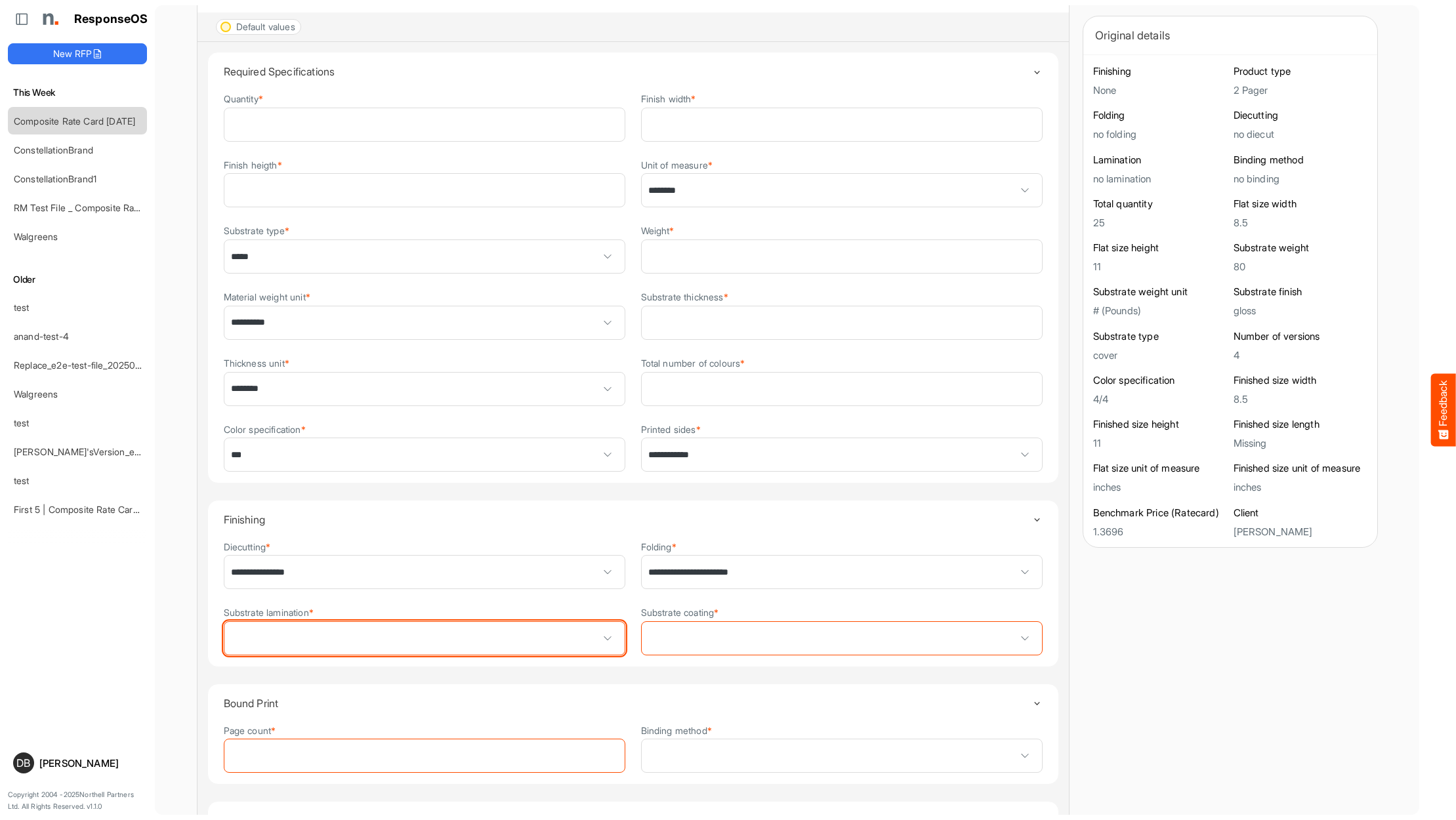
drag, startPoint x: 481, startPoint y: 643, endPoint x: 488, endPoint y: 647, distance: 8.1
click at [481, 644] on span at bounding box center [424, 638] width 401 height 33
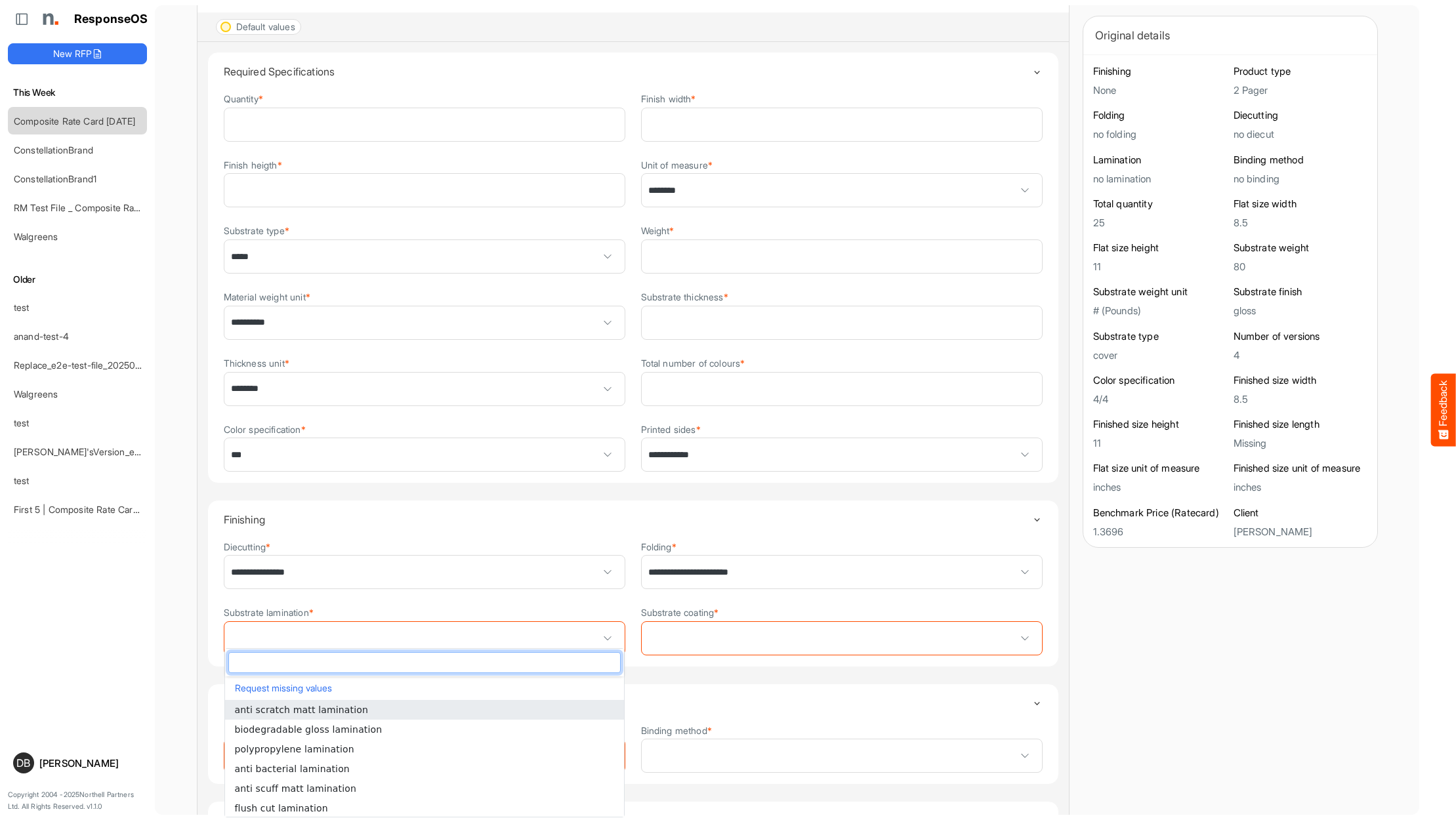
drag, startPoint x: 474, startPoint y: 715, endPoint x: 480, endPoint y: 709, distance: 8.5
click at [475, 714] on li "anti scratch matt lamination" at bounding box center [424, 710] width 399 height 20
type input "**********"
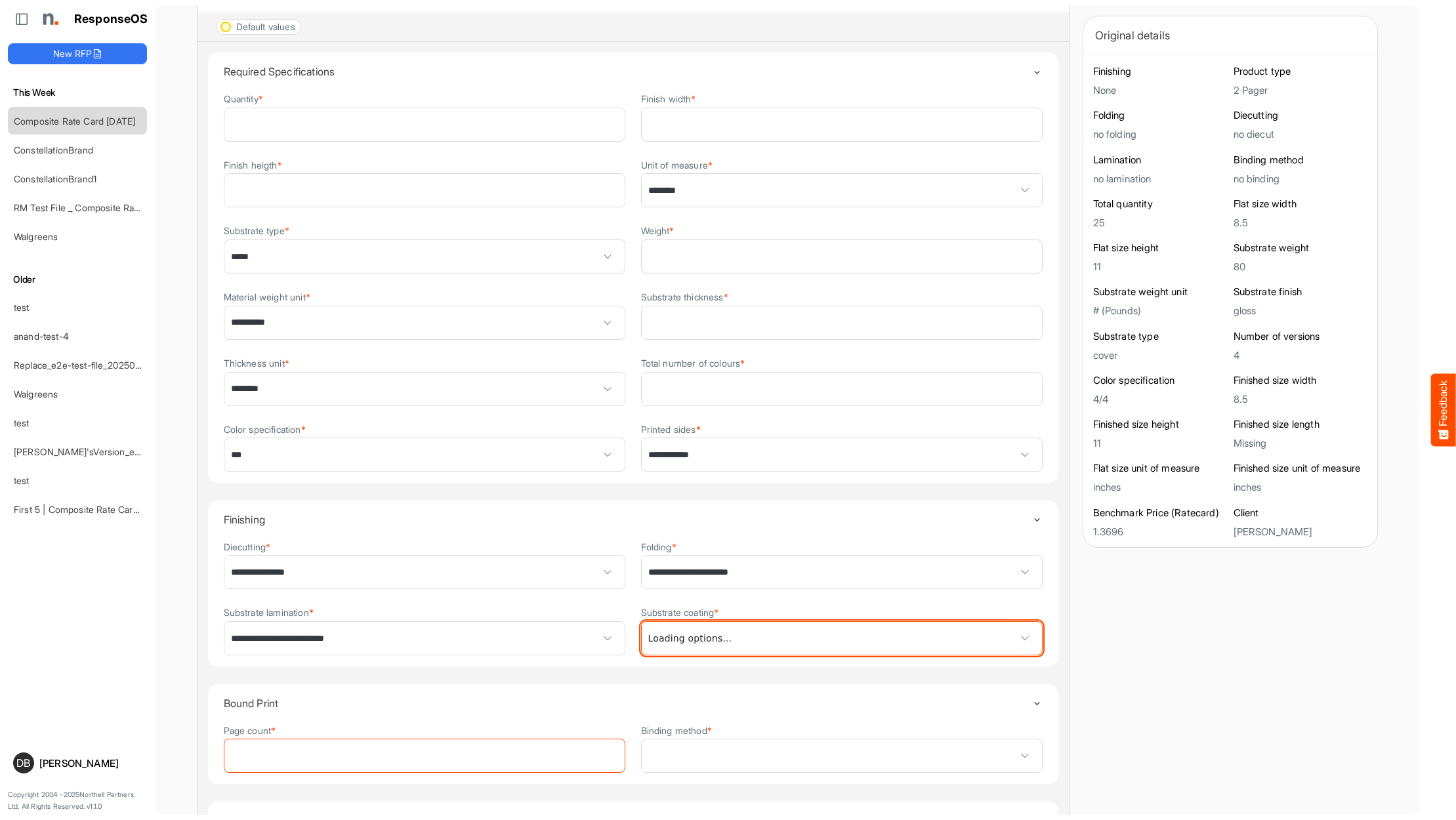
click at [750, 637] on span at bounding box center [842, 638] width 401 height 33
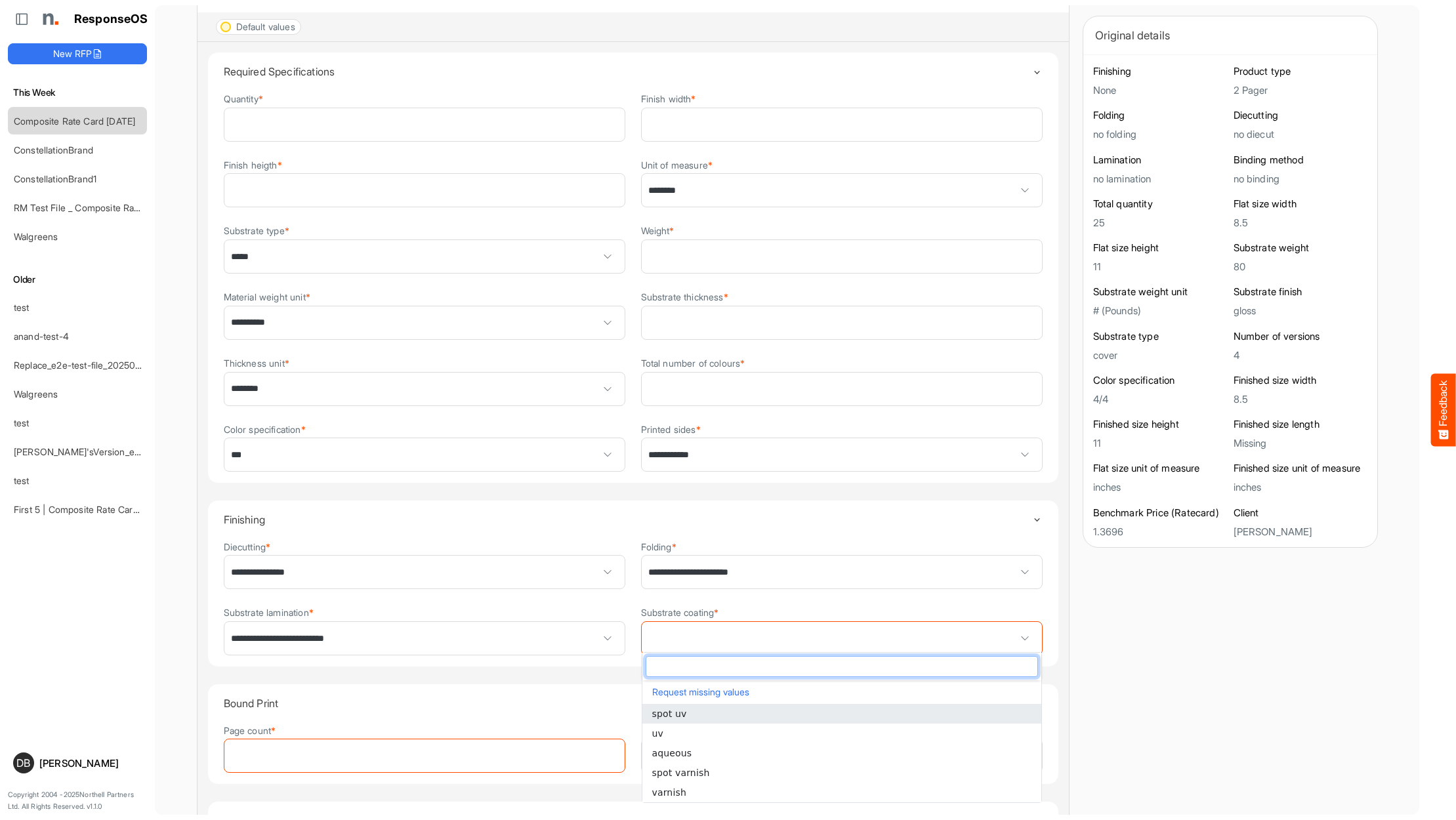
click at [744, 708] on li "spot uv" at bounding box center [842, 713] width 399 height 20
type input "*******"
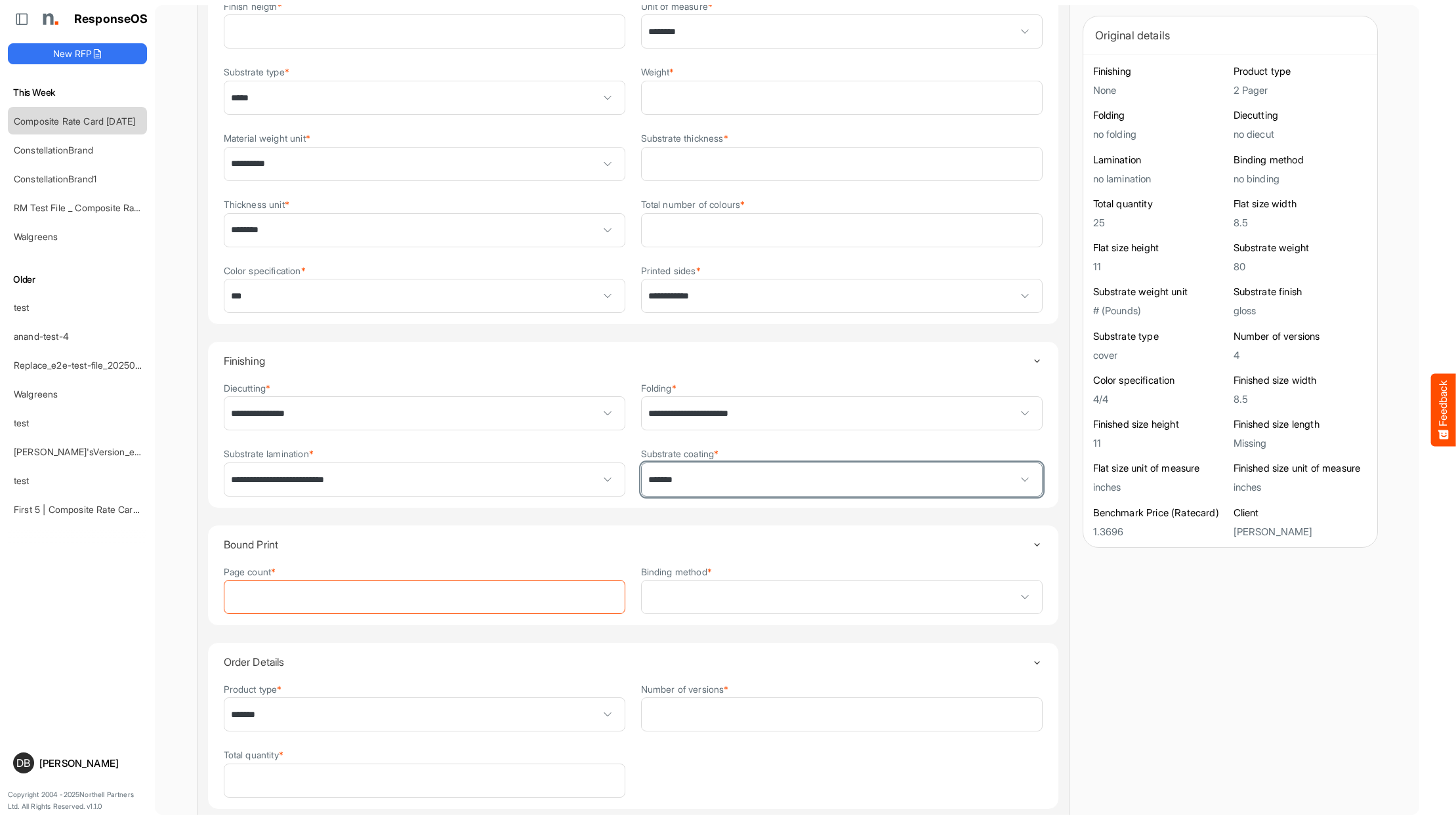
scroll to position [253, 0]
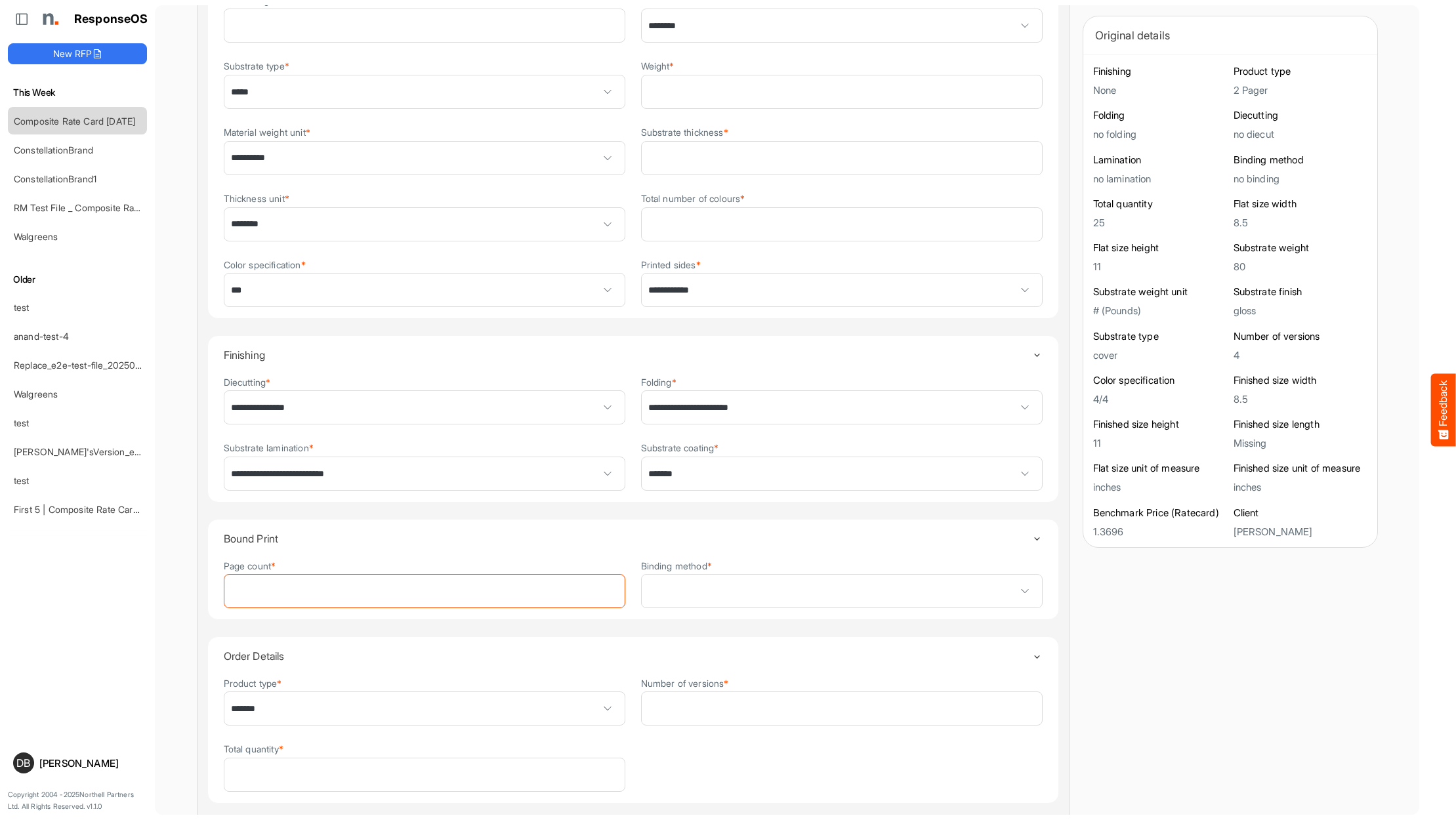
click at [531, 565] on div "Page count *" at bounding box center [424, 583] width 401 height 51
click at [533, 583] on input "Page count *" at bounding box center [424, 591] width 401 height 33
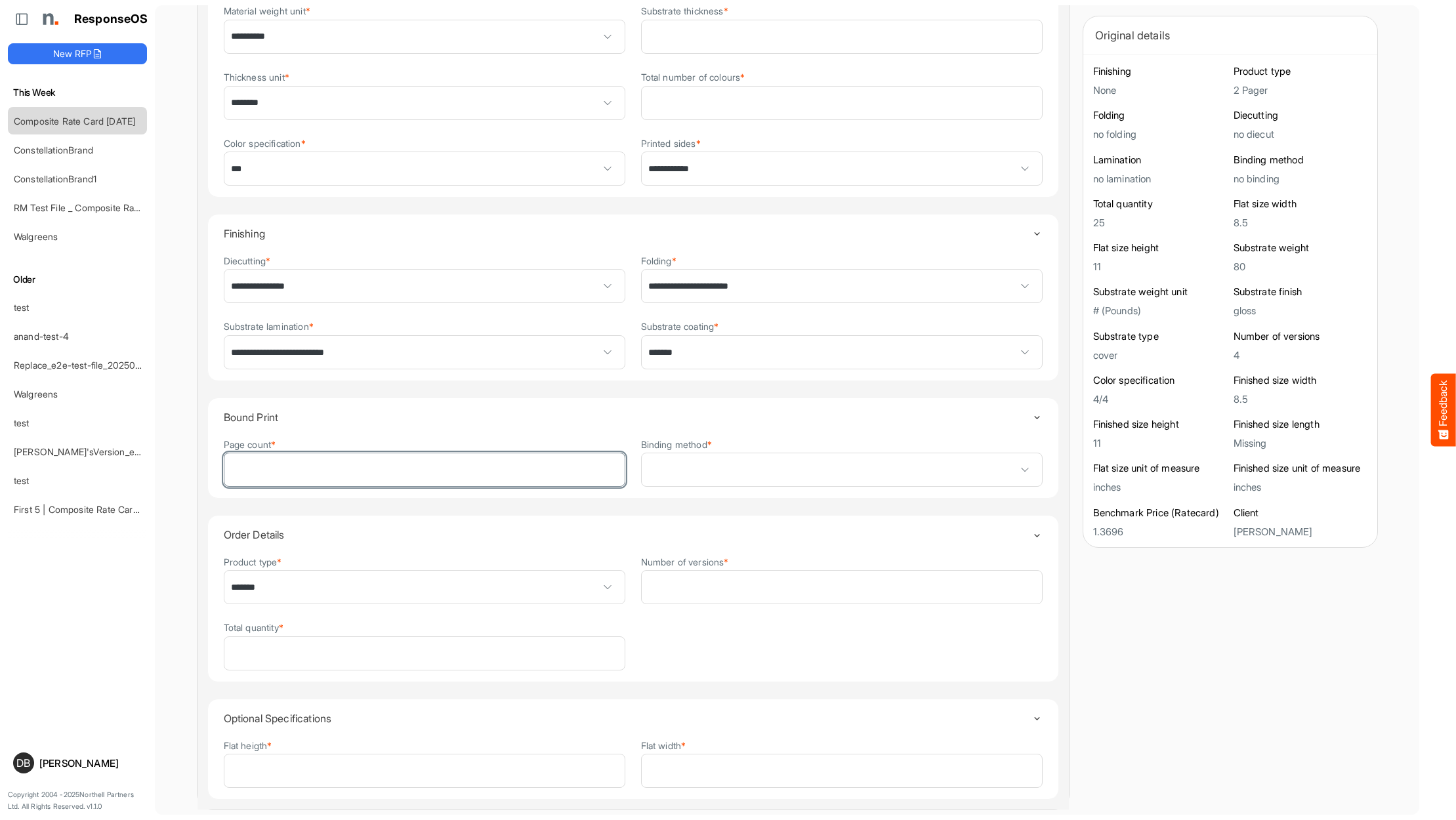
scroll to position [373, 0]
type input "**"
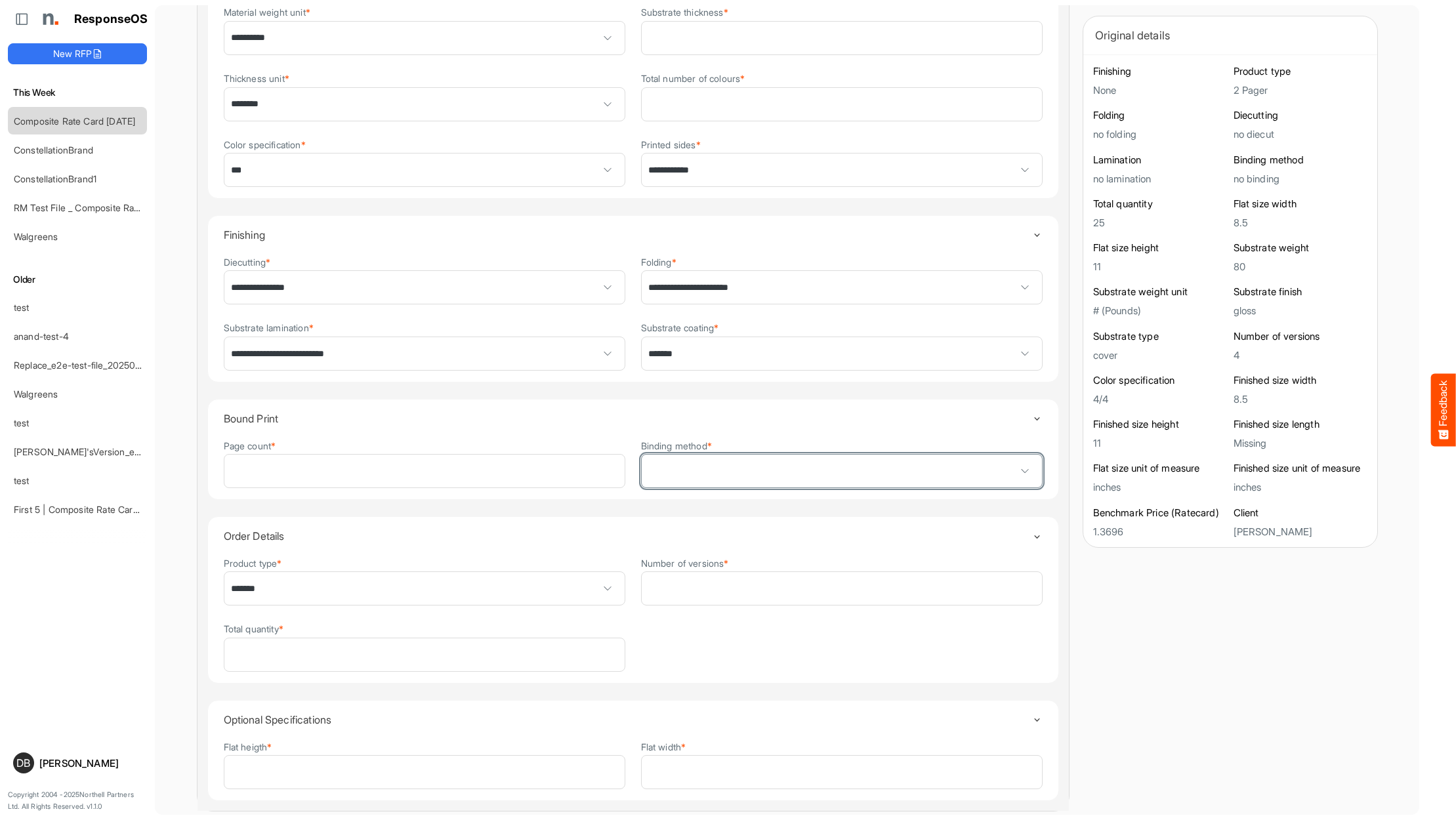
click at [795, 461] on span at bounding box center [842, 471] width 401 height 33
click at [826, 627] on div "Product type * ******* Number of versions * * Total quantity * **" at bounding box center [633, 614] width 819 height 117
click at [900, 471] on span at bounding box center [842, 471] width 401 height 33
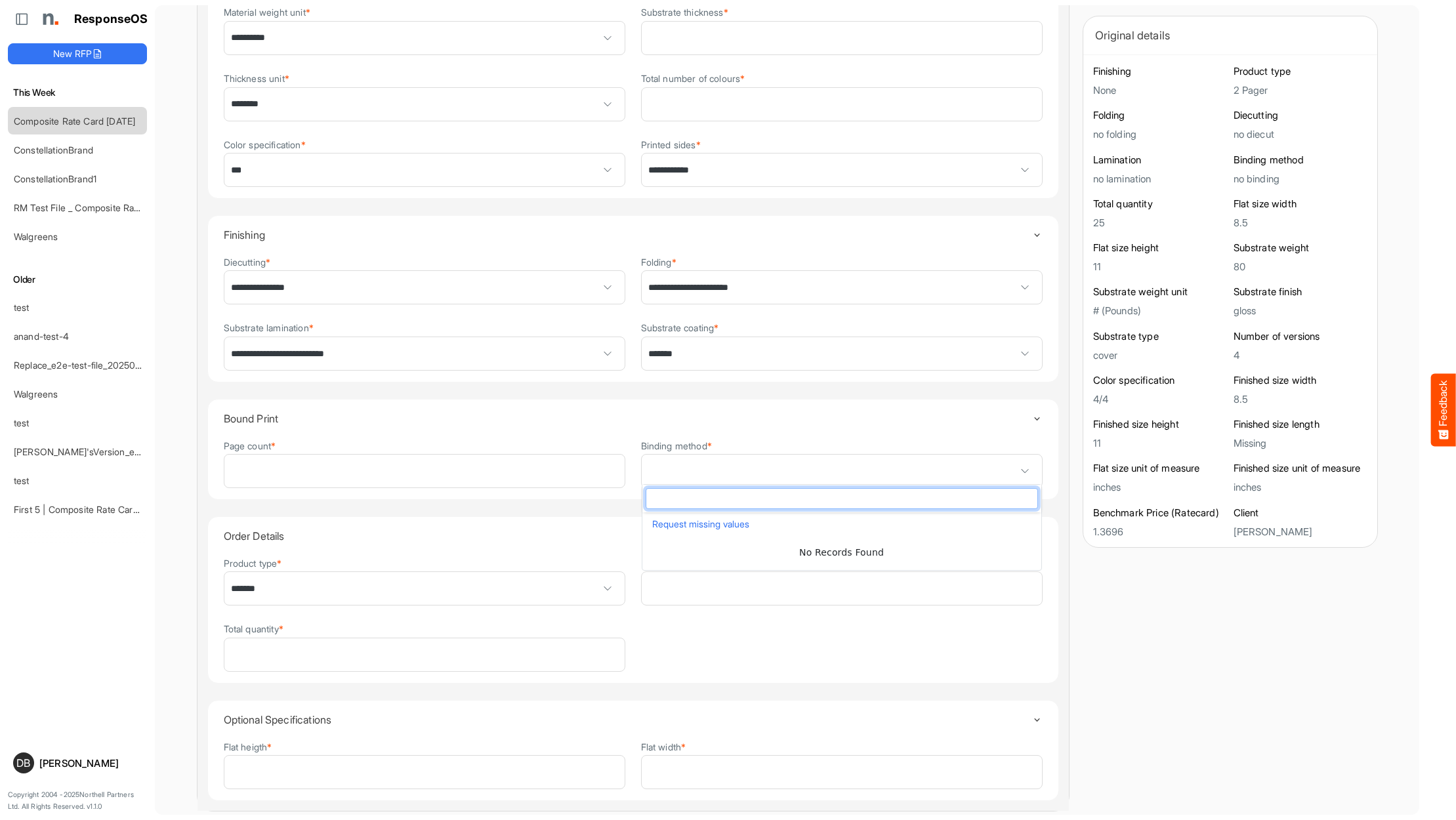
drag, startPoint x: 872, startPoint y: 417, endPoint x: 879, endPoint y: 420, distance: 7.6
click at [876, 419] on h4 "Bound Print" at bounding box center [628, 419] width 809 height 12
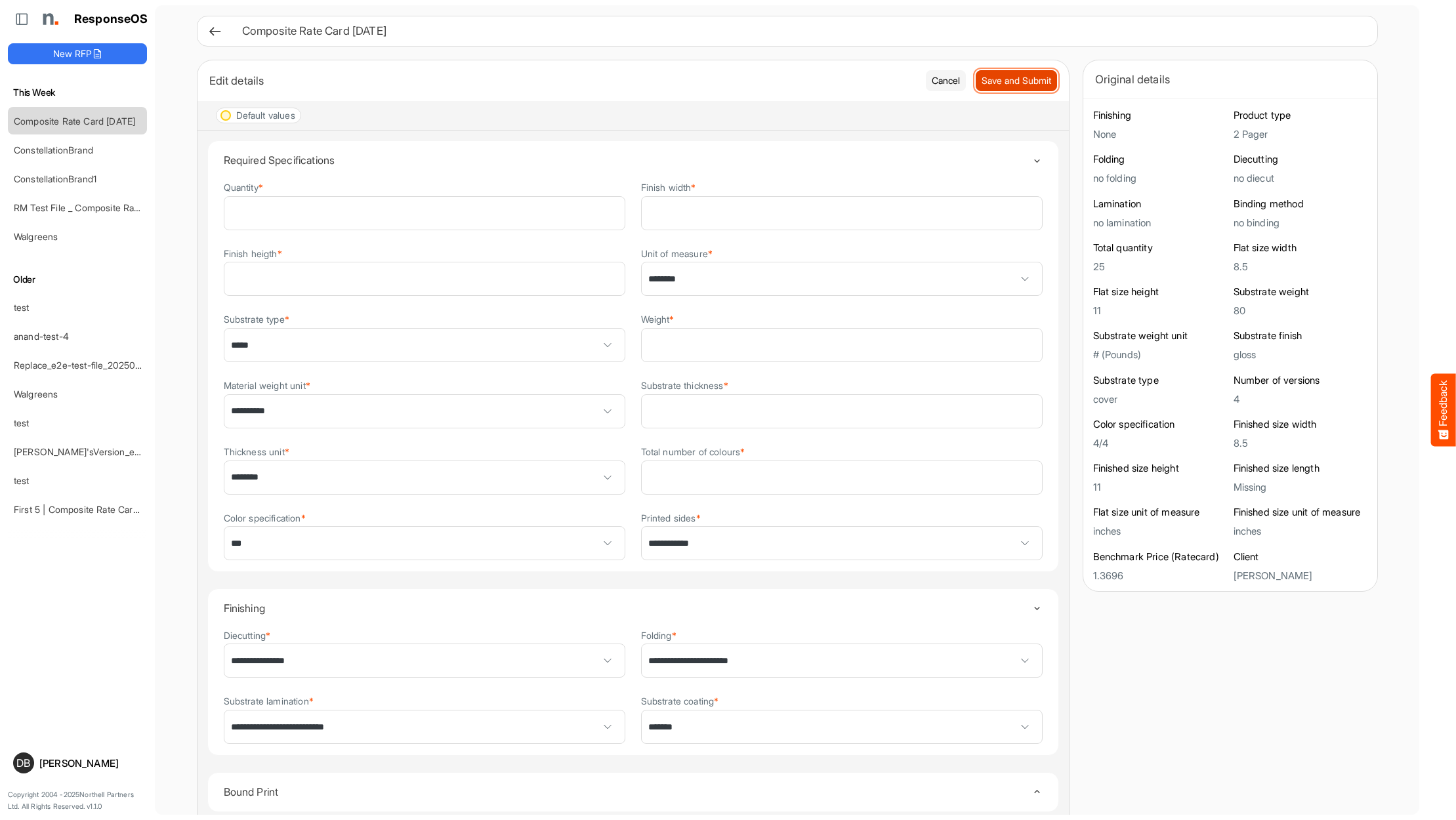
click at [1041, 82] on span "Save and Submit" at bounding box center [1016, 81] width 70 height 15
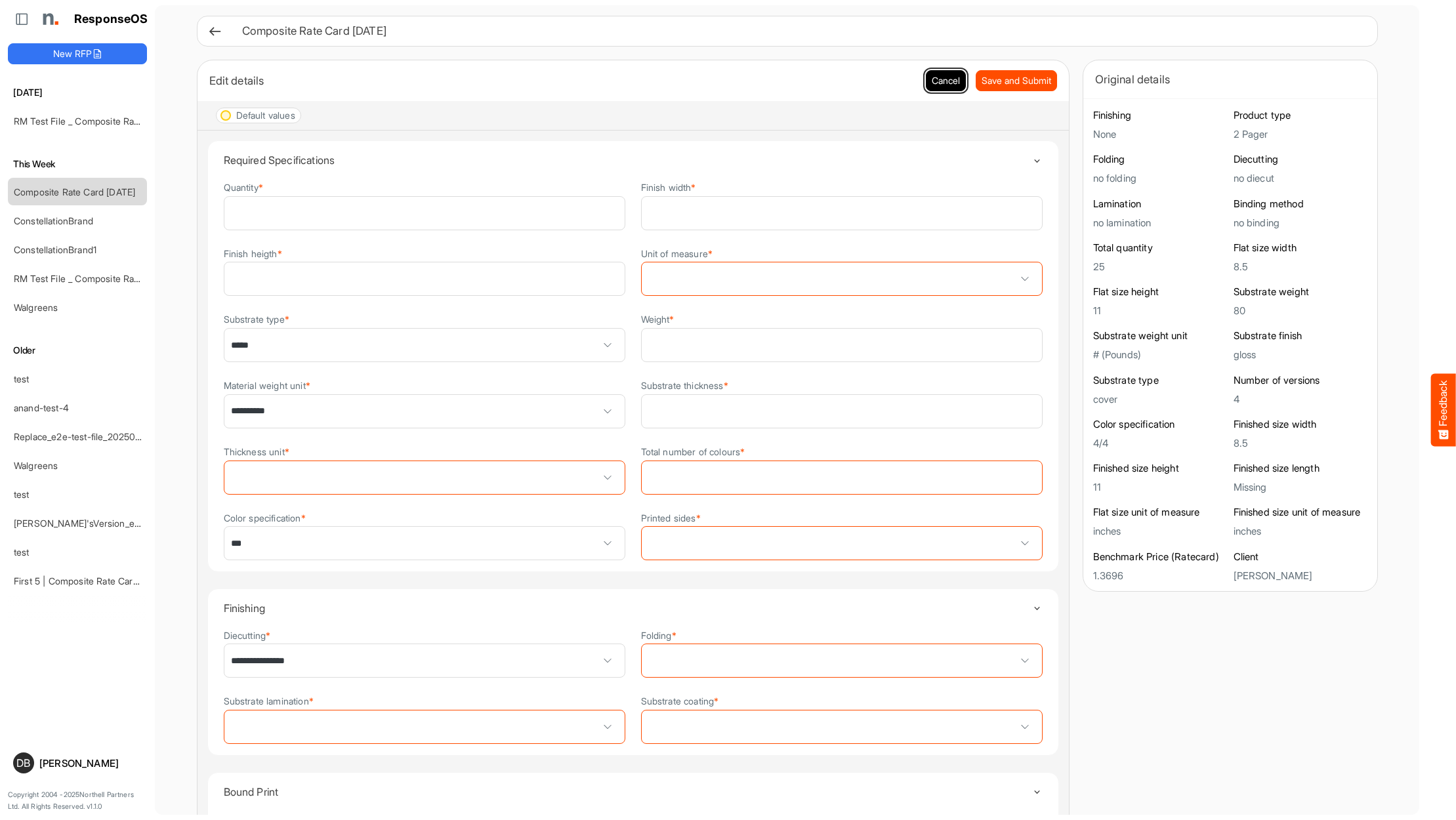
click at [947, 79] on button "Cancel" at bounding box center [946, 81] width 40 height 21
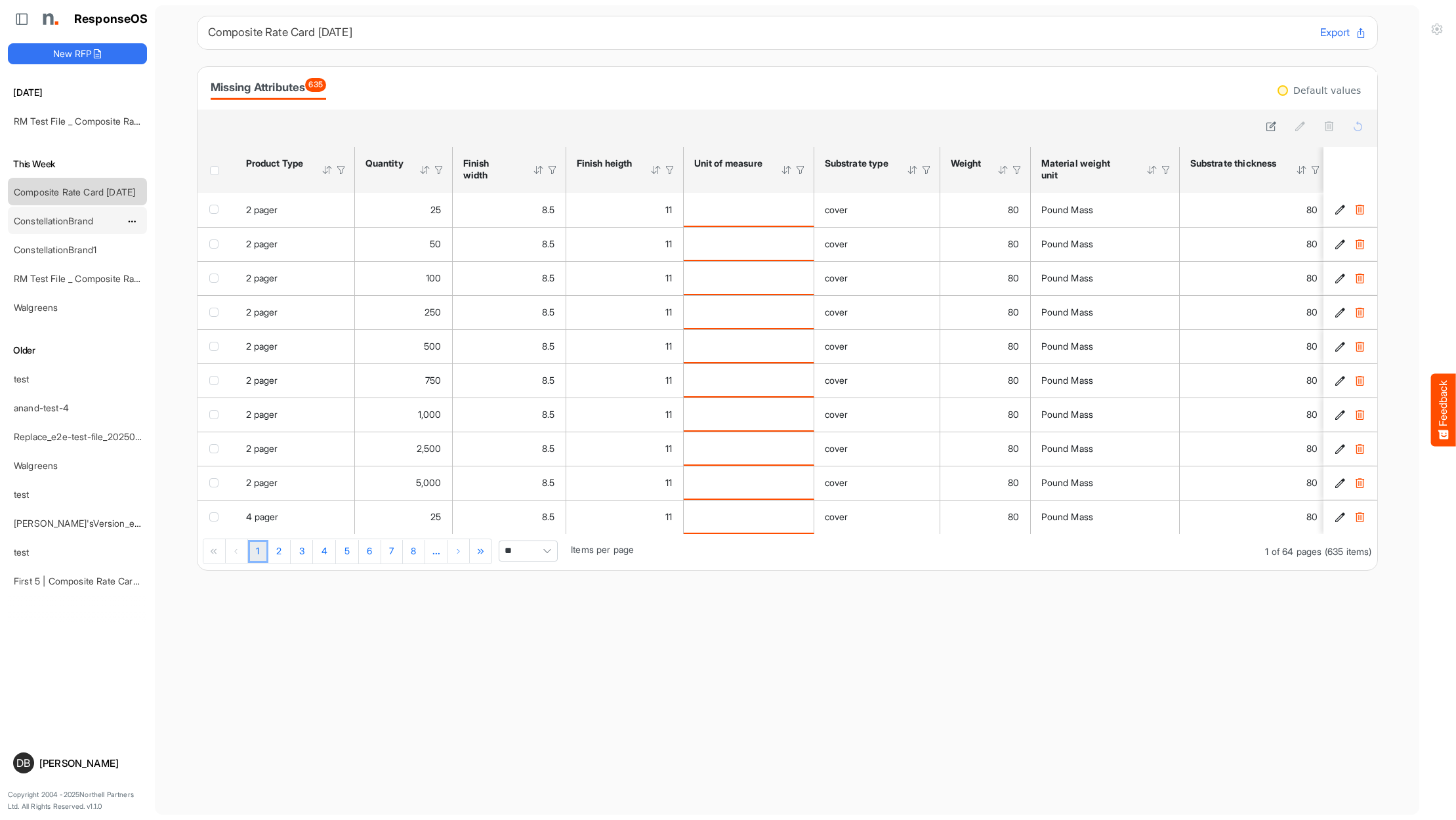
click at [62, 223] on link "ConstellationBrand" at bounding box center [54, 220] width 79 height 11
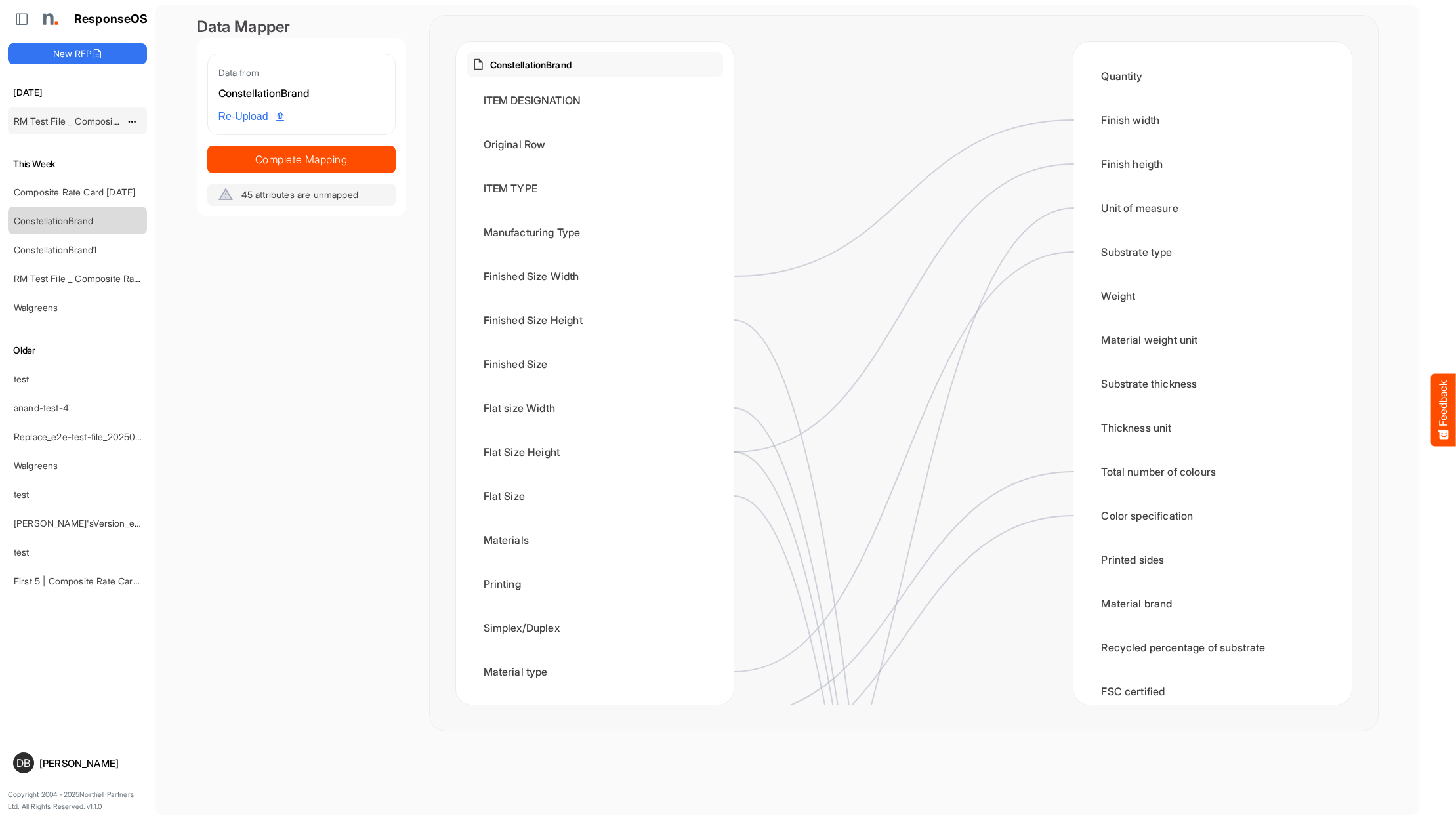
click at [94, 119] on link "RM Test File _ Composite Rate Card [DATE]" at bounding box center [105, 121] width 183 height 11
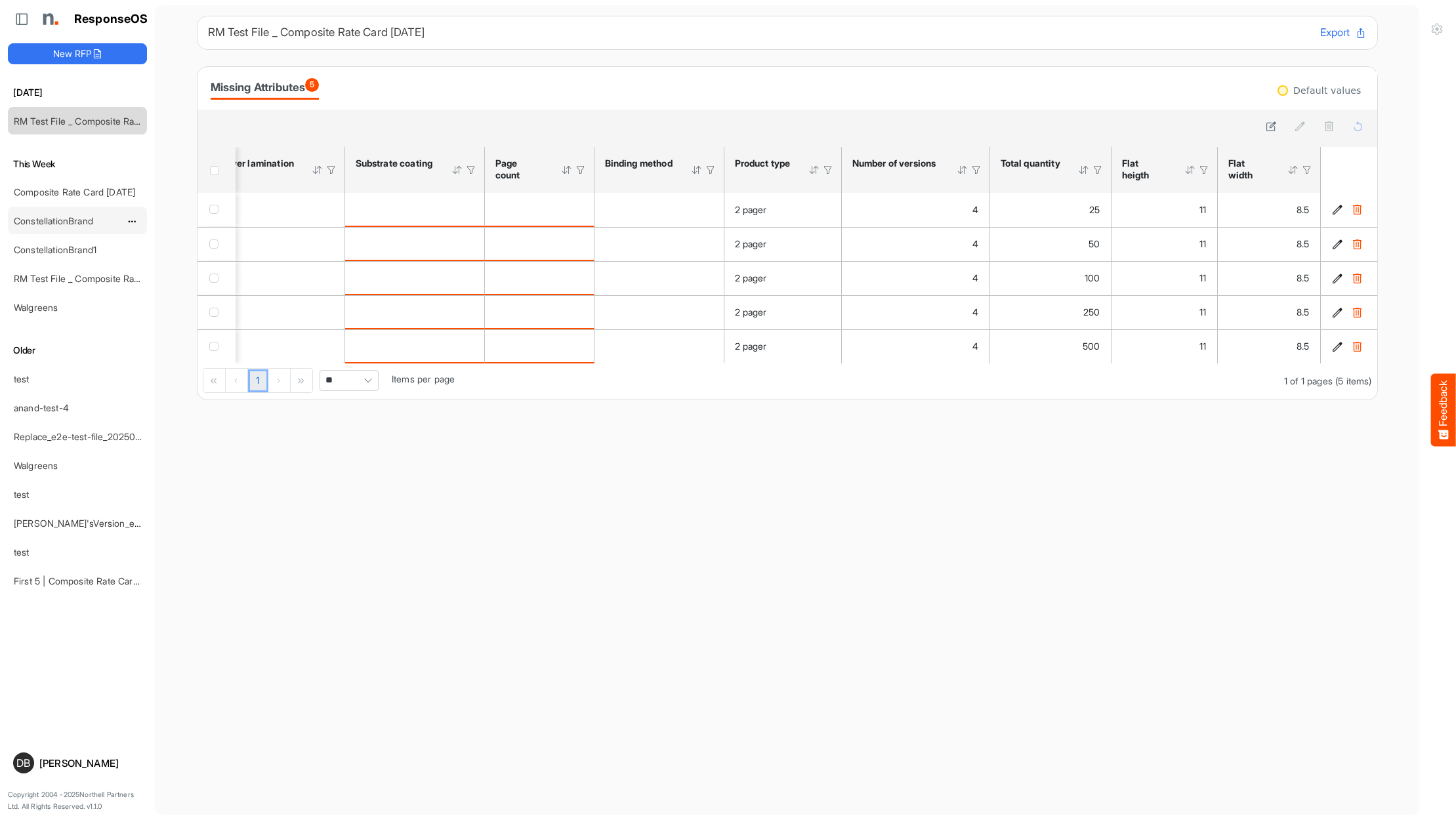
click at [60, 219] on link "ConstellationBrand" at bounding box center [54, 220] width 79 height 11
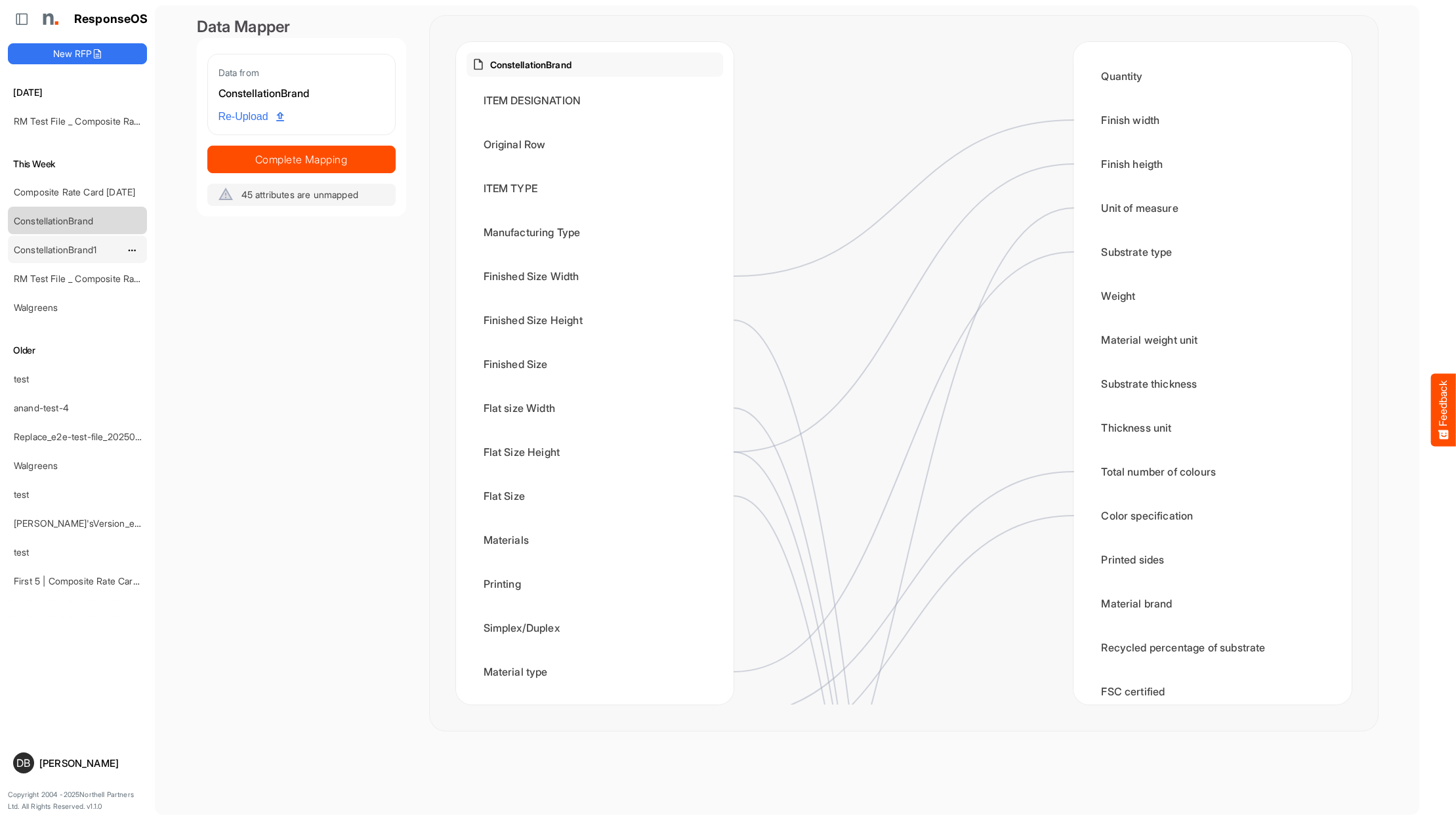
click at [59, 256] on div "ConstellationBrand1" at bounding box center [67, 249] width 117 height 26
click at [60, 254] on div "ConstellationBrand1" at bounding box center [67, 249] width 117 height 26
click at [62, 251] on link "ConstellationBrand1" at bounding box center [55, 249] width 82 height 11
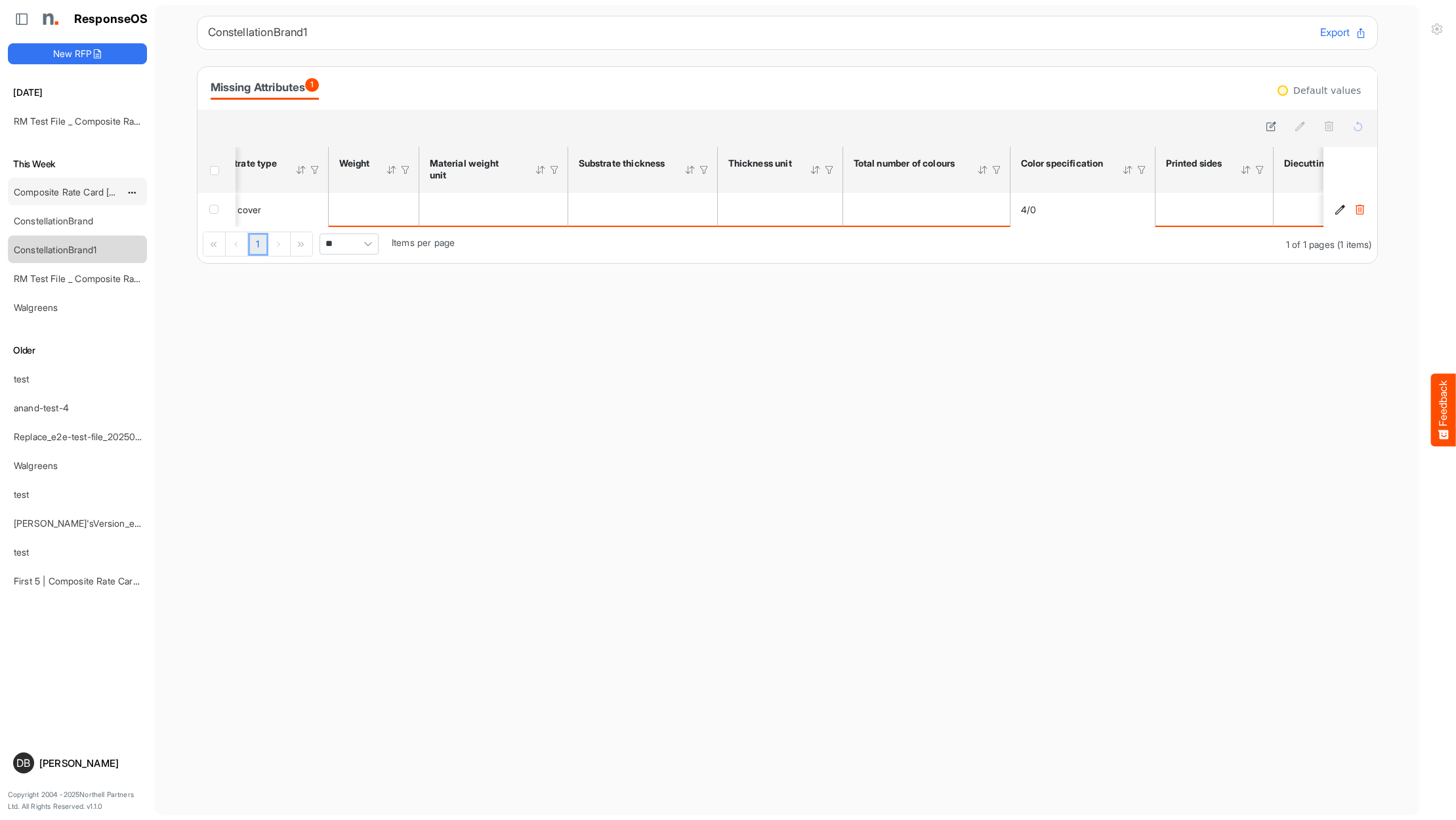
click at [82, 190] on link "Composite Rate Card [DATE]" at bounding box center [74, 192] width 121 height 11
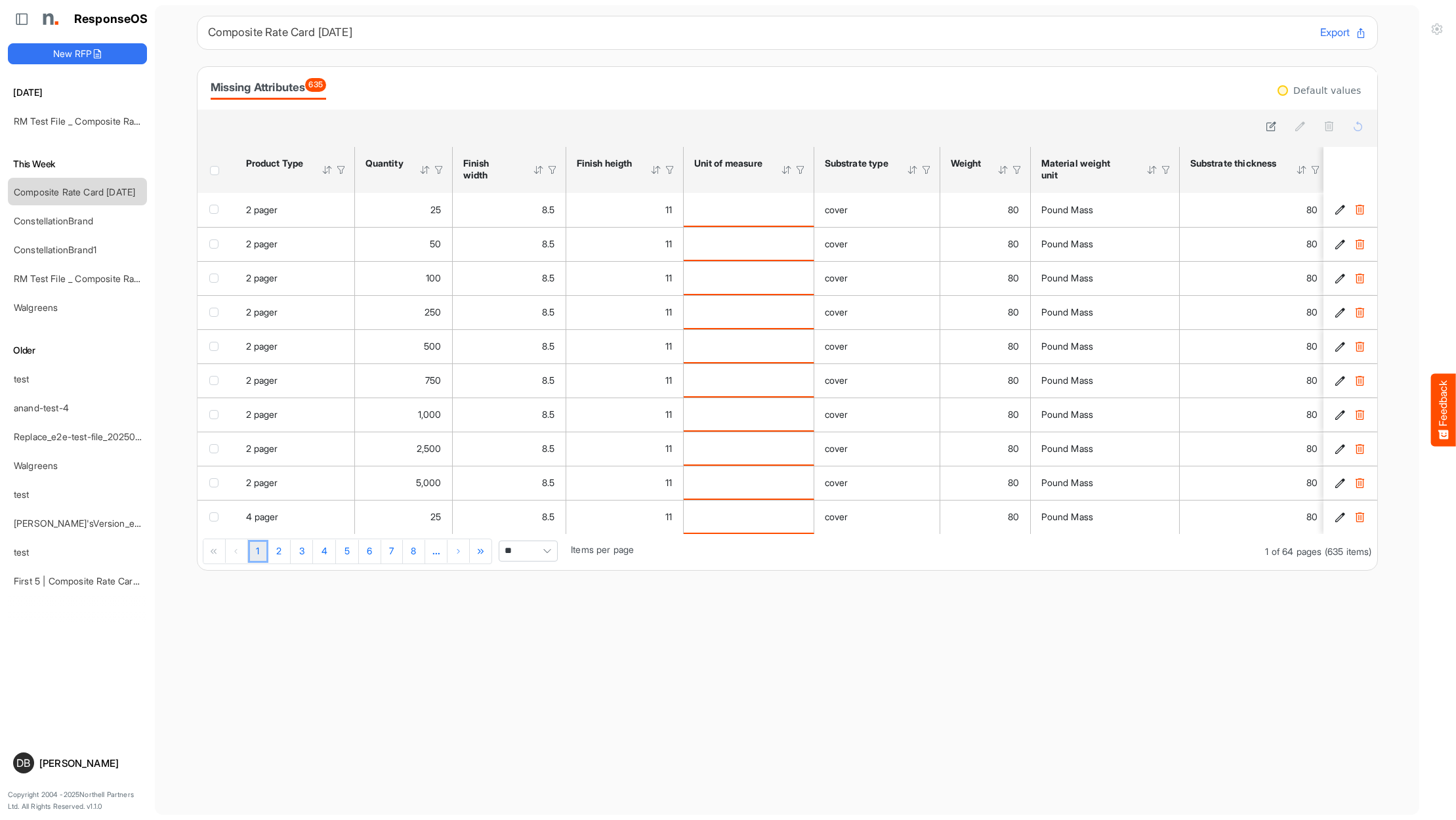
click at [213, 168] on span "Header checkbox" at bounding box center [215, 170] width 9 height 9
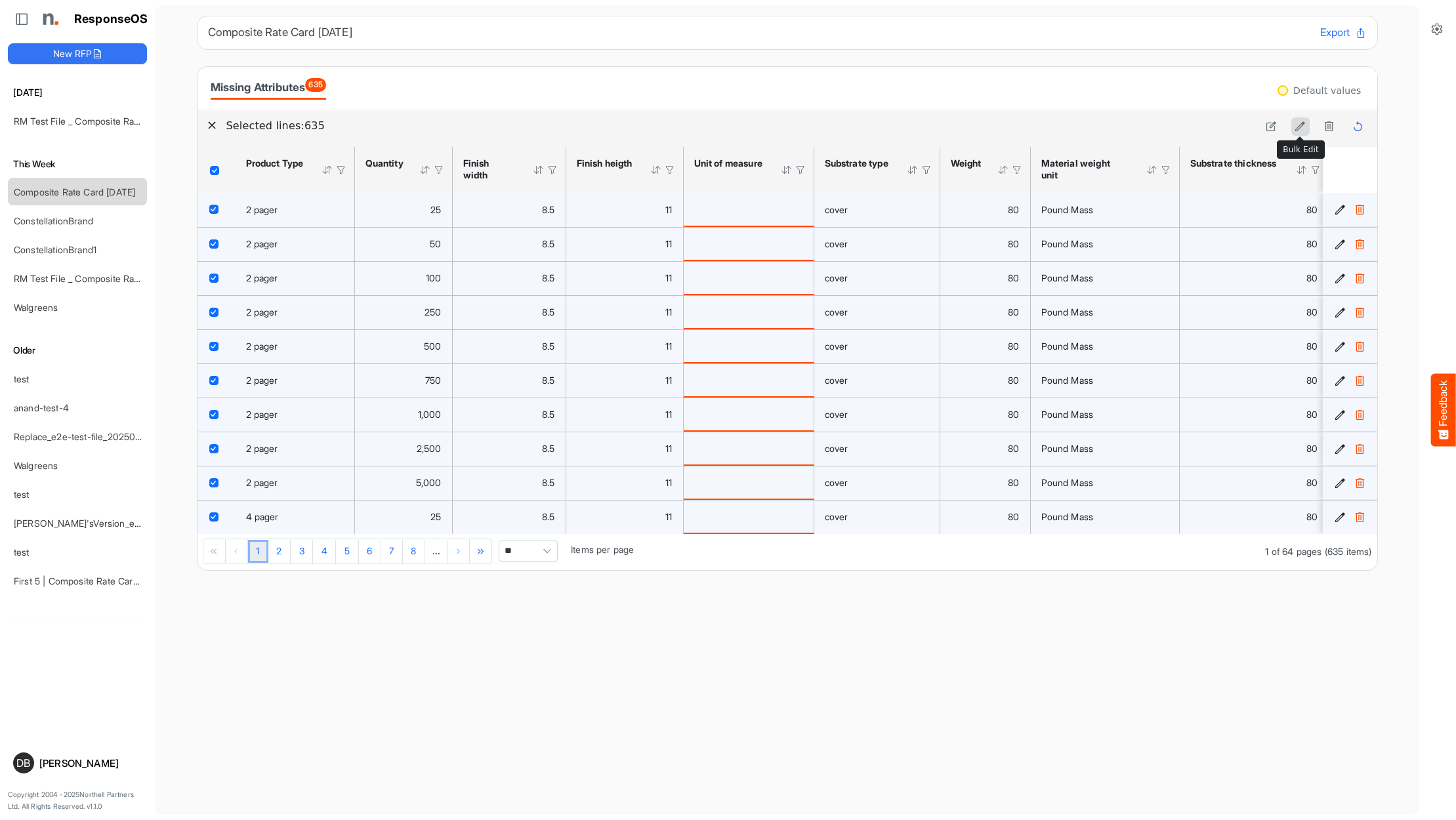
click at [1297, 123] on icon at bounding box center [1300, 126] width 11 height 11
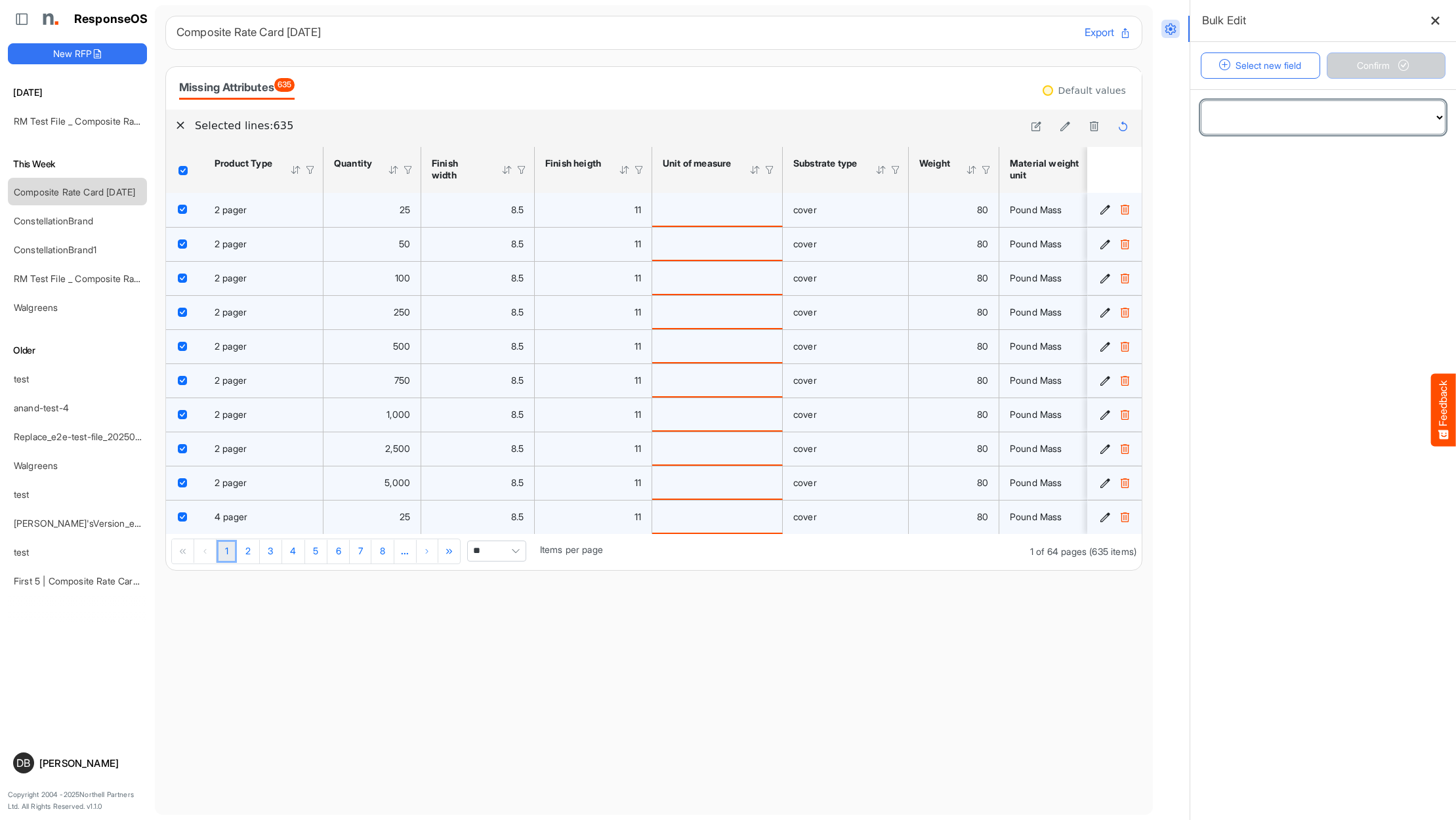
select select "**********"
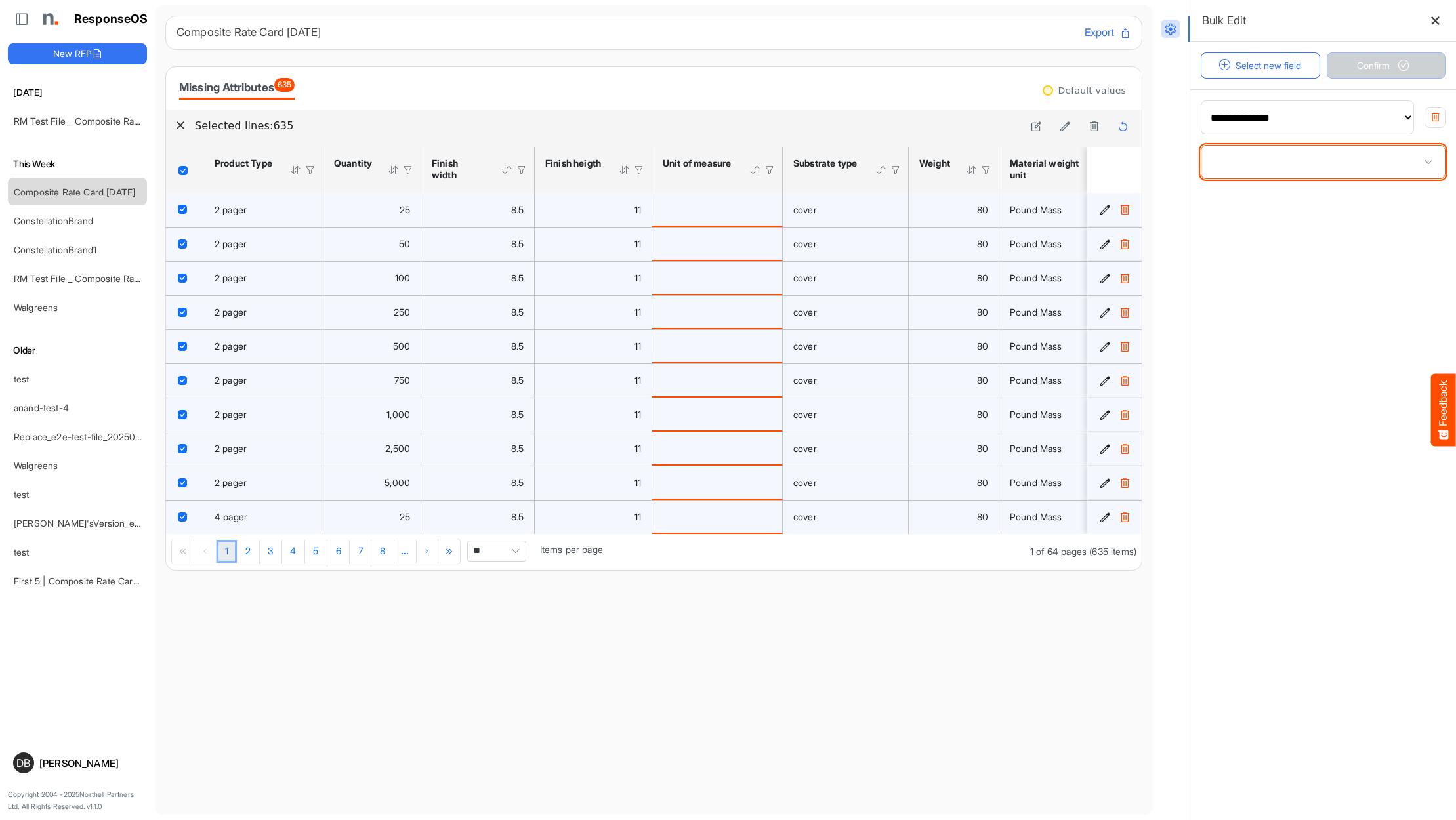
click at [1340, 169] on span at bounding box center [1323, 162] width 243 height 33
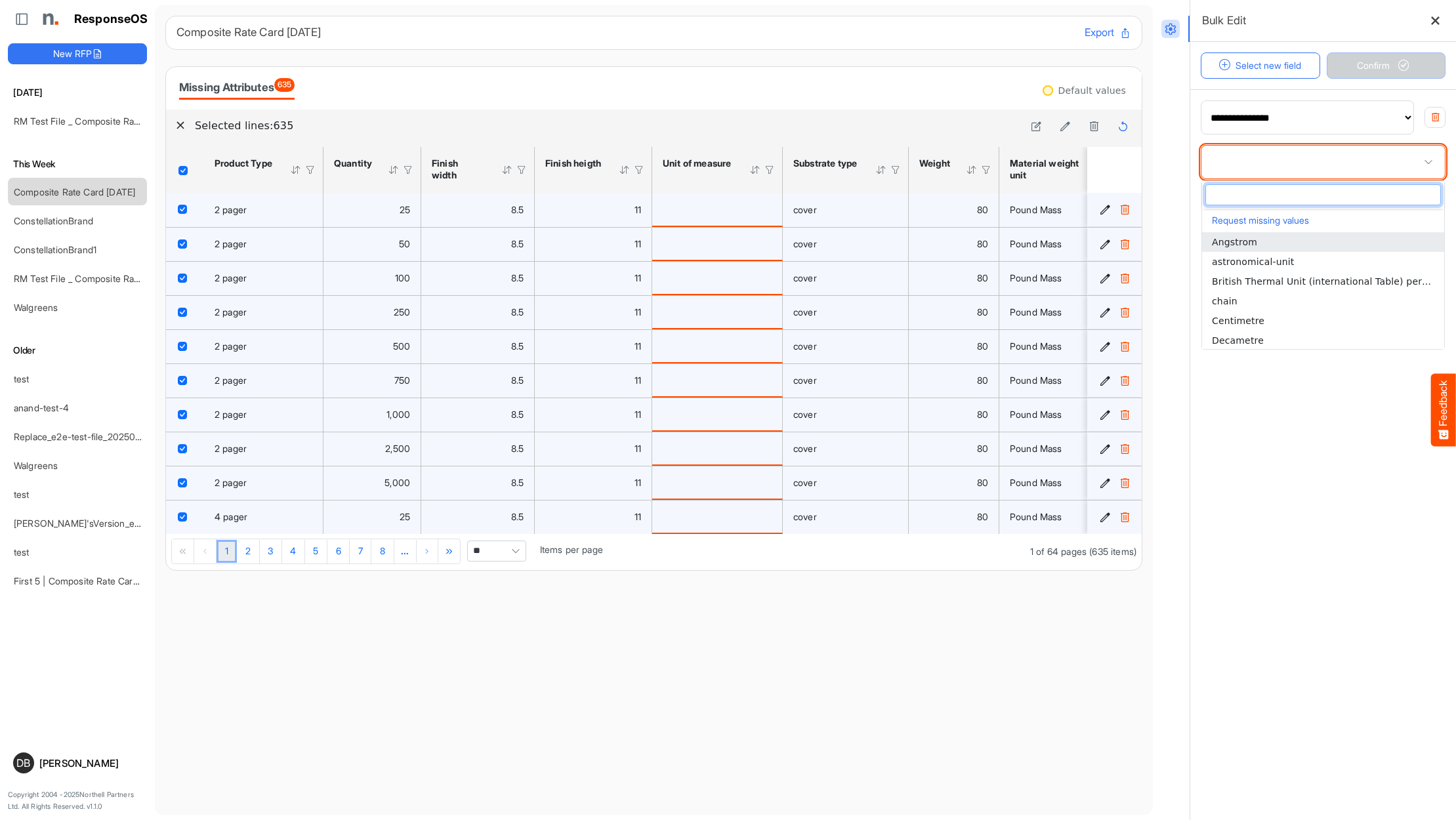
click at [1340, 169] on span at bounding box center [1323, 162] width 243 height 33
type input "****"
click at [1268, 244] on li "Inch" at bounding box center [1323, 242] width 242 height 20
type input "****"
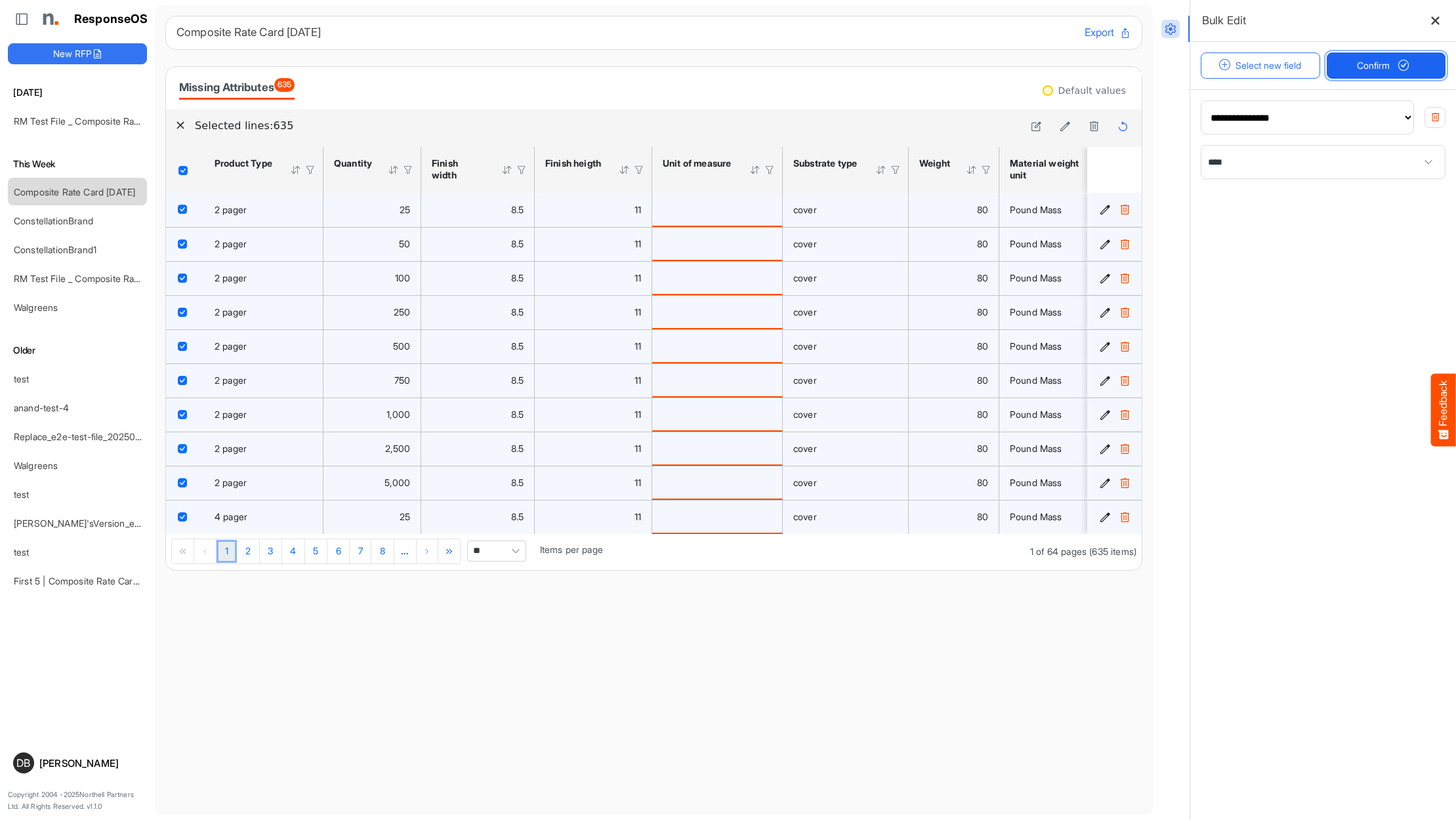
click at [1399, 64] on span "submit" at bounding box center [1404, 65] width 22 height 11
